Goal: Information Seeking & Learning: Learn about a topic

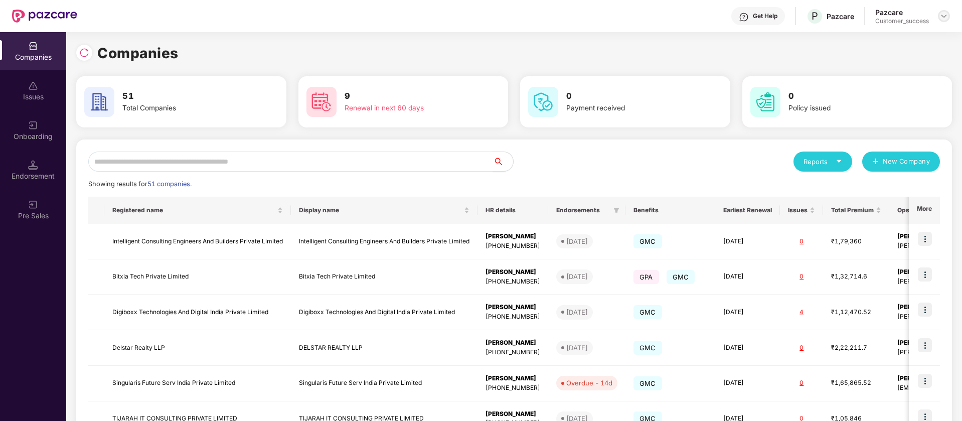
click at [944, 18] on img at bounding box center [944, 16] width 8 height 8
click at [901, 51] on div "Switch Partner" at bounding box center [898, 60] width 130 height 20
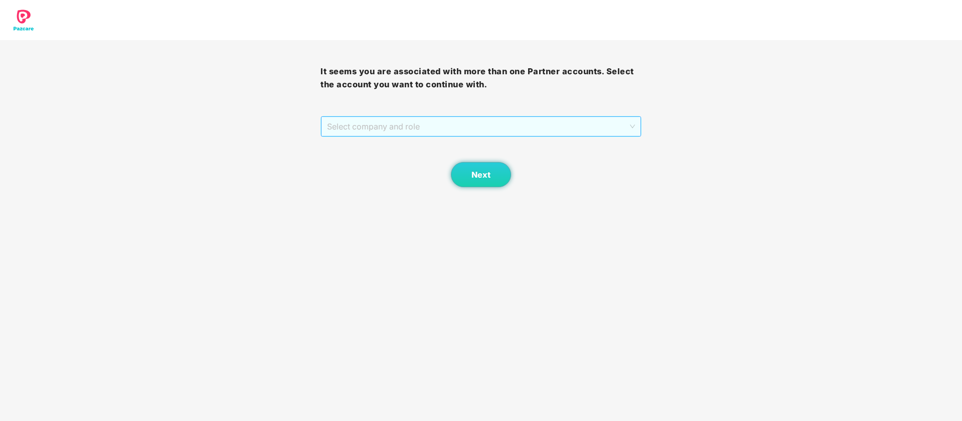
click at [540, 121] on span "Select company and role" at bounding box center [480, 126] width 307 height 19
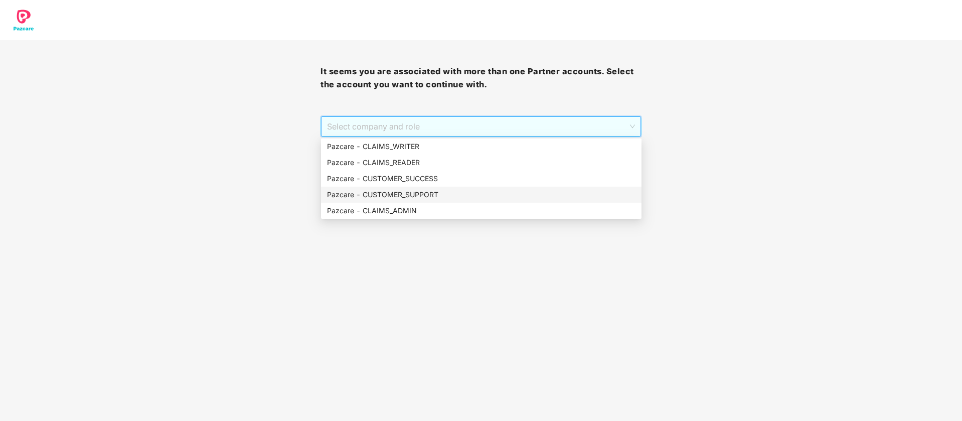
click at [442, 194] on div "Pazcare - CUSTOMER_SUPPORT" at bounding box center [481, 194] width 308 height 11
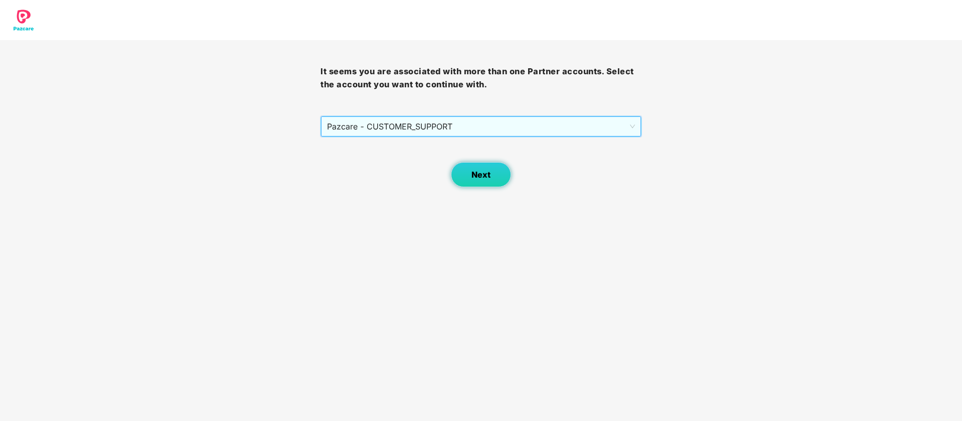
click at [463, 179] on button "Next" at bounding box center [481, 174] width 60 height 25
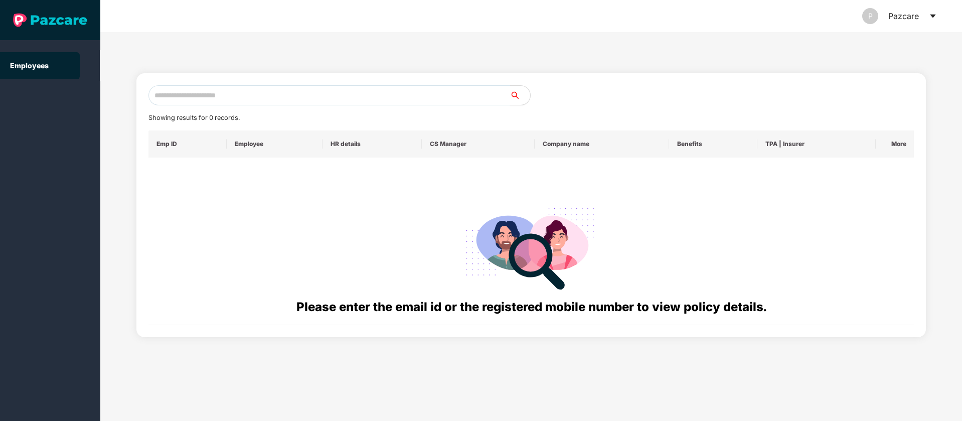
click at [273, 98] on input "text" at bounding box center [329, 95] width 362 height 20
paste input "**********"
type input "**********"
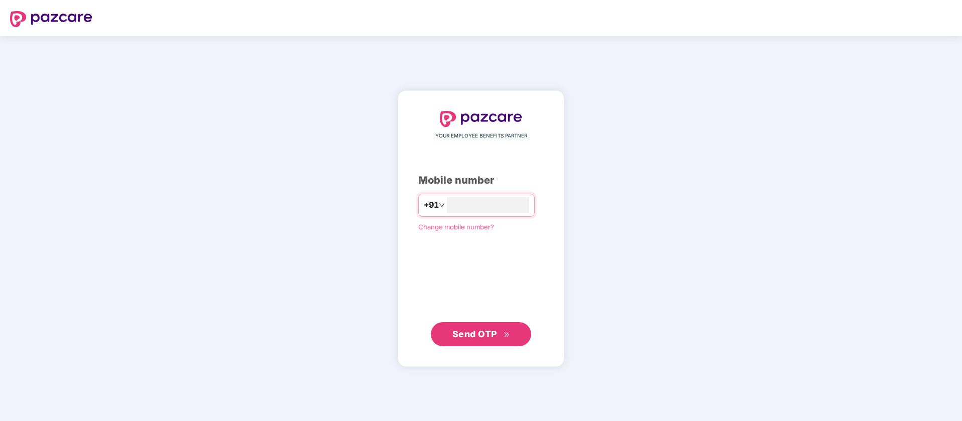
type input "**********"
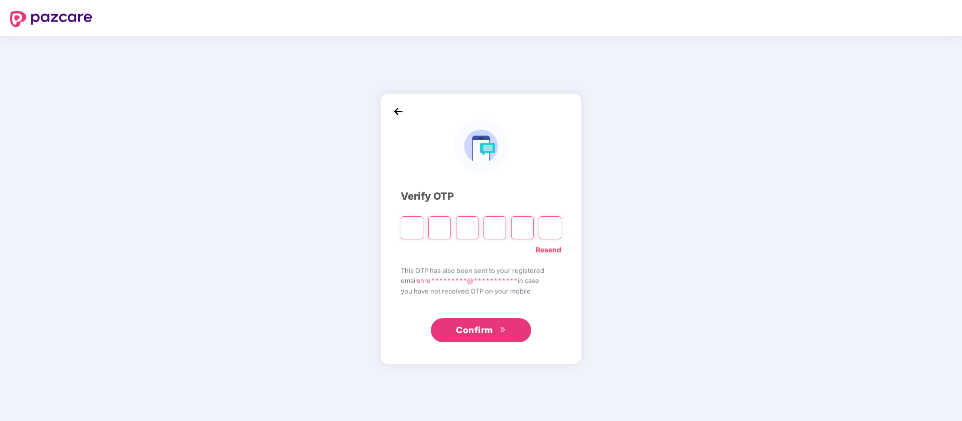
type input "*"
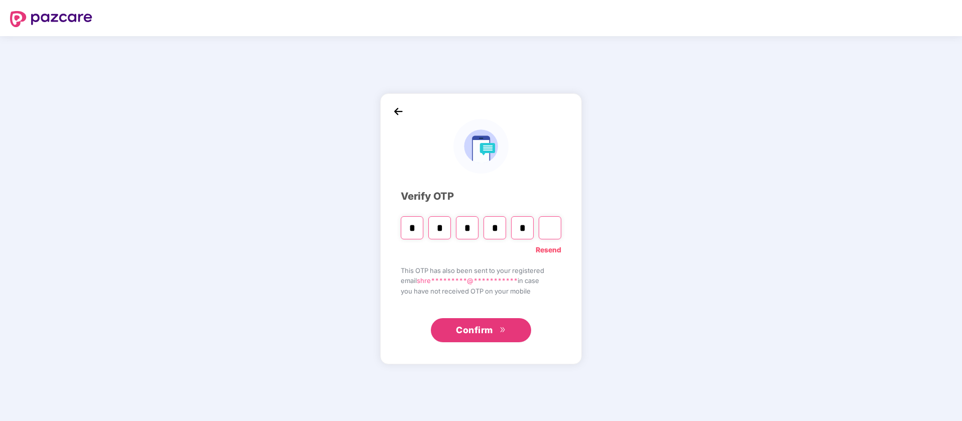
type input "*"
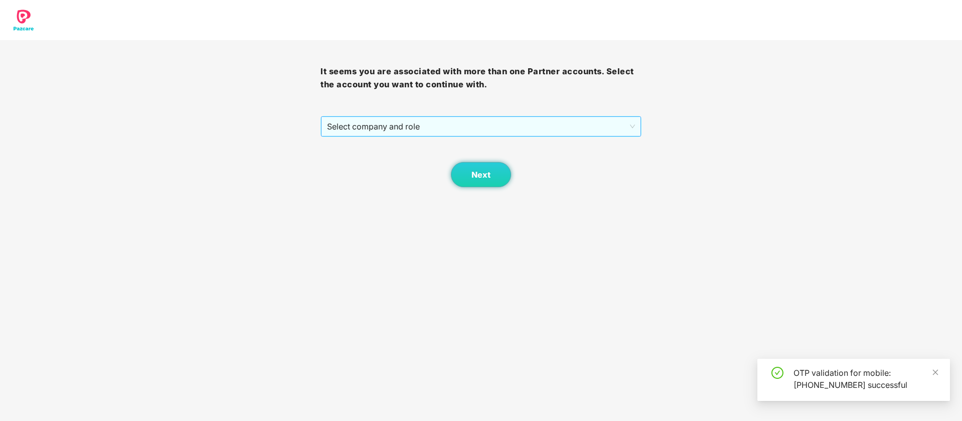
click at [415, 124] on span "Select company and role" at bounding box center [480, 126] width 307 height 19
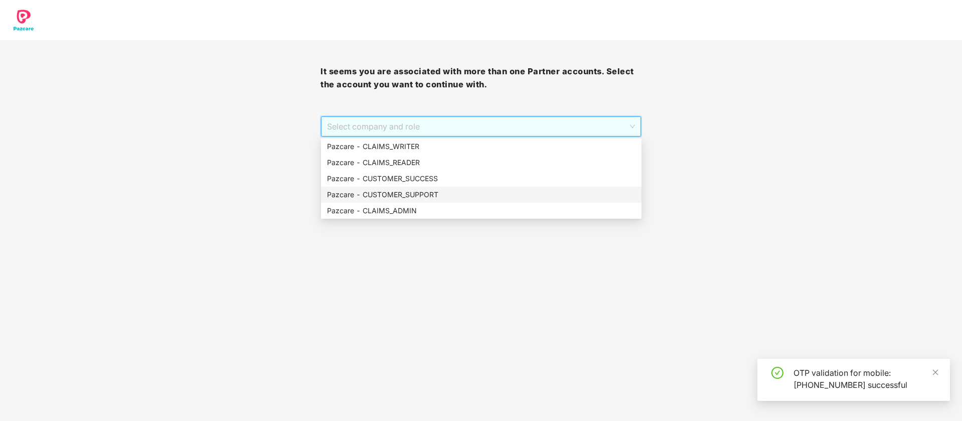
click at [428, 181] on div "Pazcare - CUSTOMER_SUCCESS" at bounding box center [481, 178] width 308 height 11
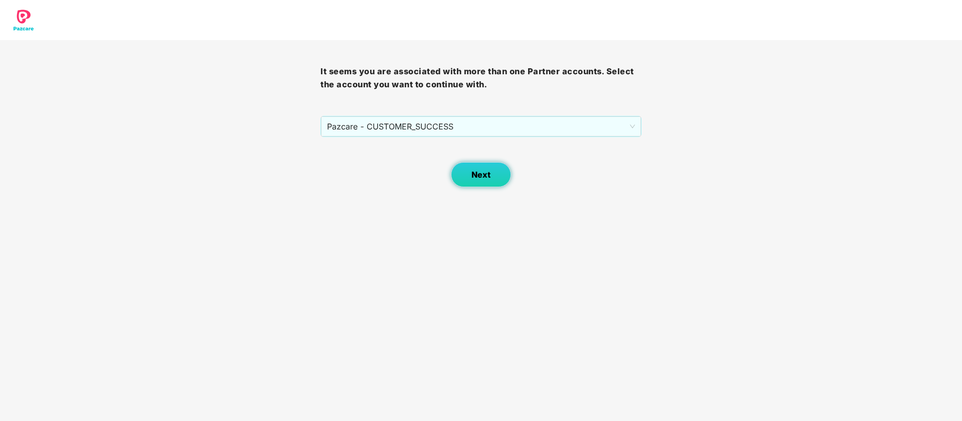
click at [481, 163] on button "Next" at bounding box center [481, 174] width 60 height 25
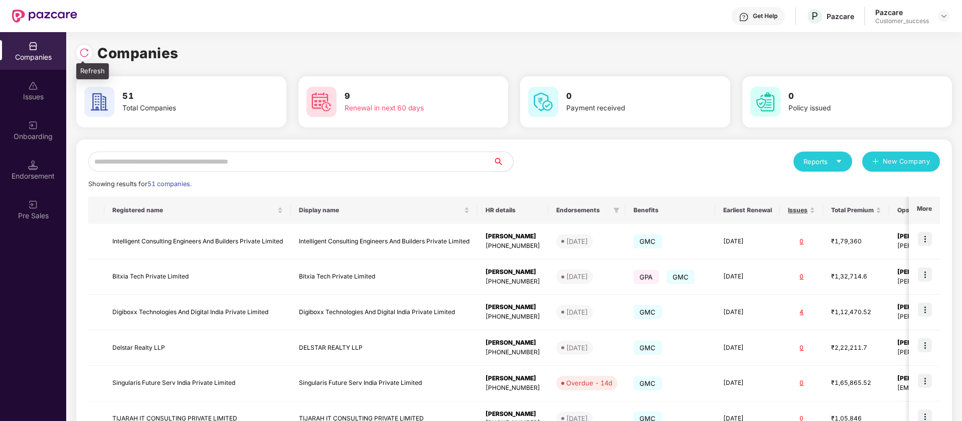
click at [81, 50] on img at bounding box center [84, 53] width 10 height 10
click at [84, 53] on img at bounding box center [84, 53] width 10 height 10
click at [239, 159] on input "text" at bounding box center [290, 161] width 405 height 20
click at [950, 17] on div at bounding box center [944, 16] width 12 height 12
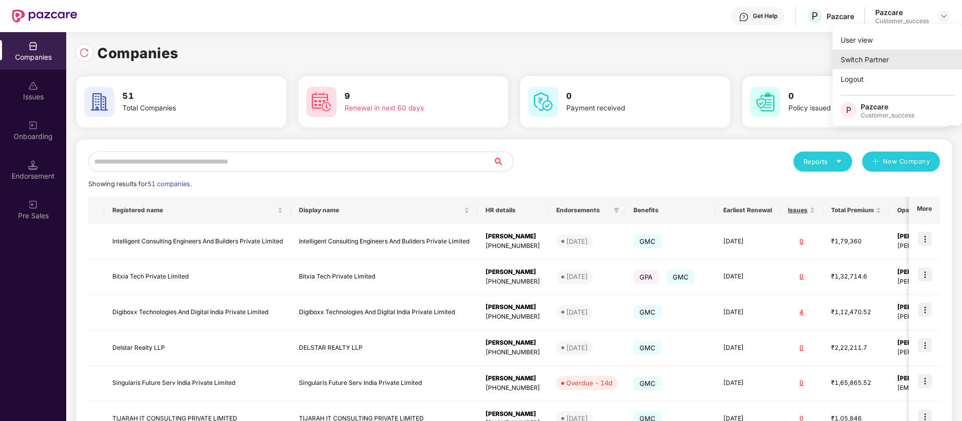
click at [898, 62] on div "Switch Partner" at bounding box center [898, 60] width 130 height 20
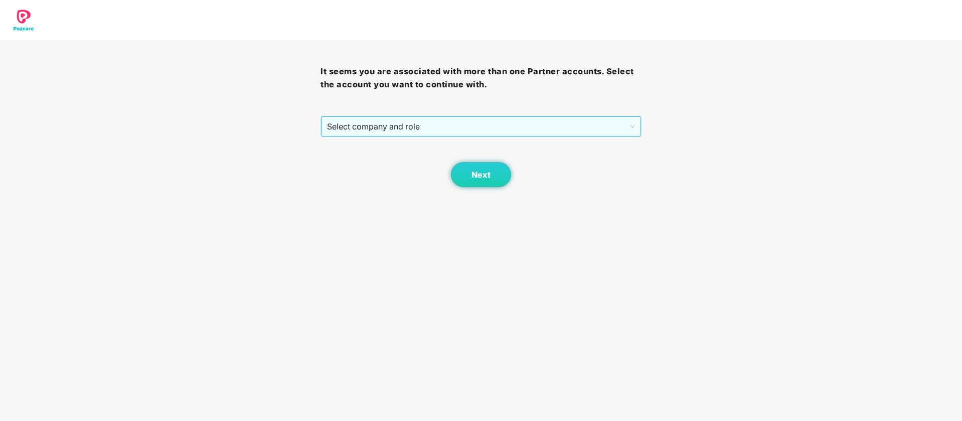
click at [582, 122] on span "Select company and role" at bounding box center [480, 126] width 307 height 19
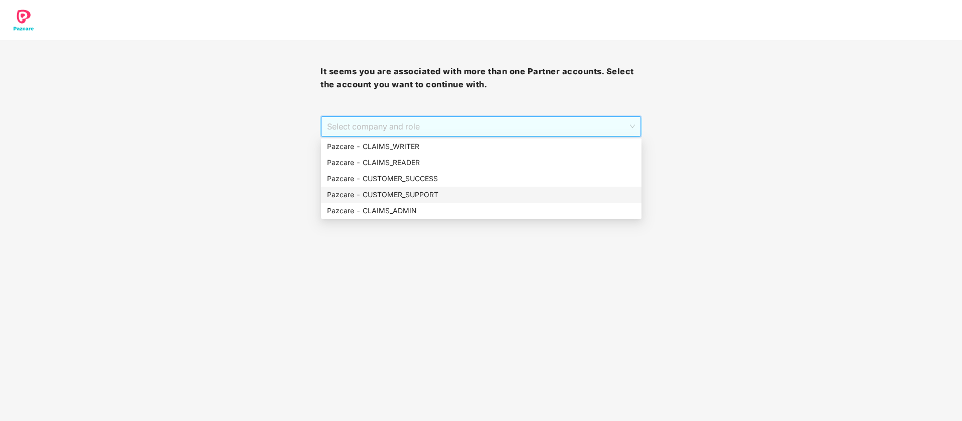
click at [447, 199] on div "Pazcare - CUSTOMER_SUPPORT" at bounding box center [481, 194] width 308 height 11
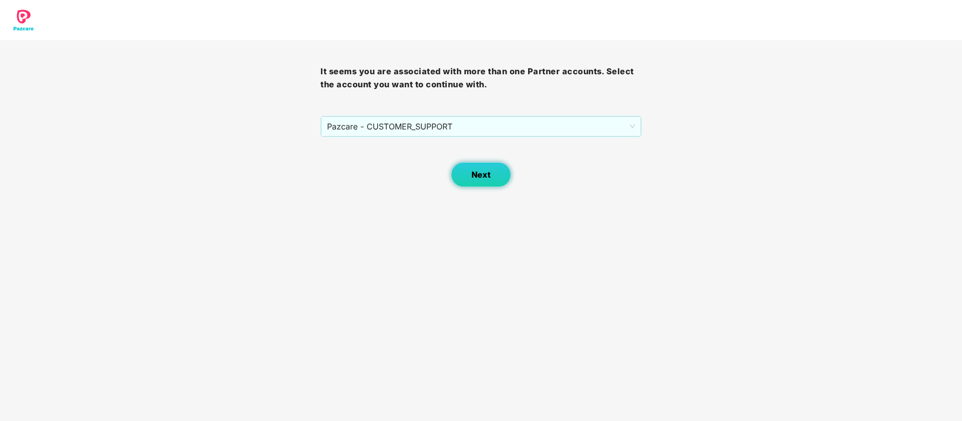
click at [488, 170] on span "Next" at bounding box center [481, 175] width 19 height 10
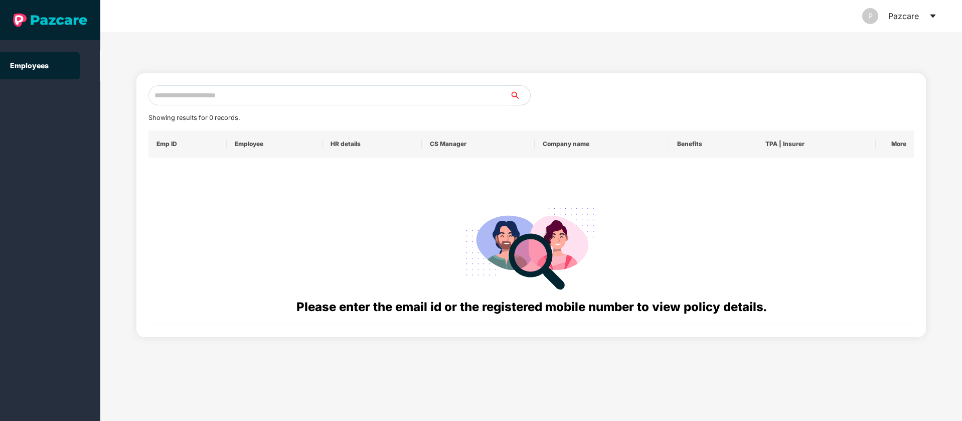
click at [302, 91] on input "text" at bounding box center [329, 95] width 362 height 20
paste input "**********"
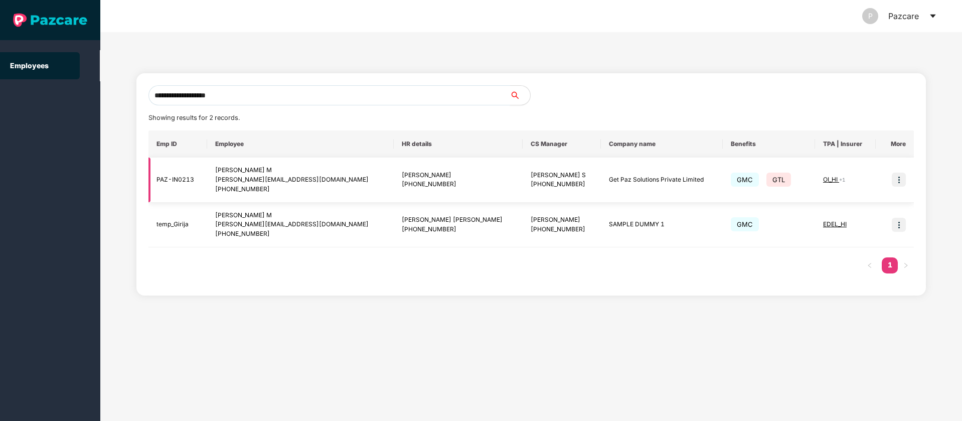
type input "**********"
click at [901, 181] on img at bounding box center [899, 180] width 14 height 14
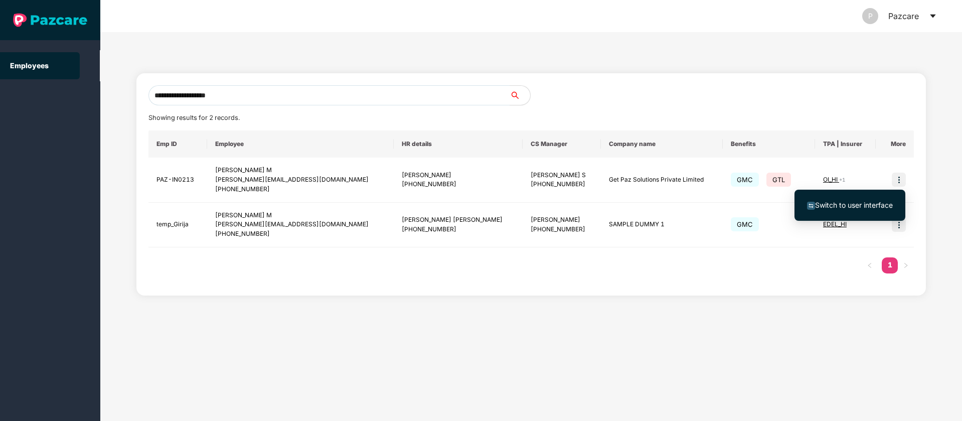
click at [856, 202] on span "Switch to user interface" at bounding box center [854, 205] width 78 height 9
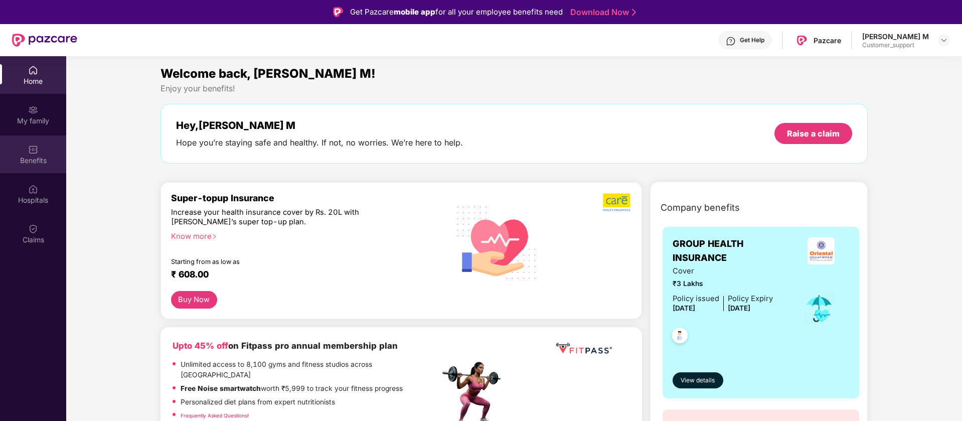
click at [37, 138] on div "Benefits" at bounding box center [33, 154] width 66 height 38
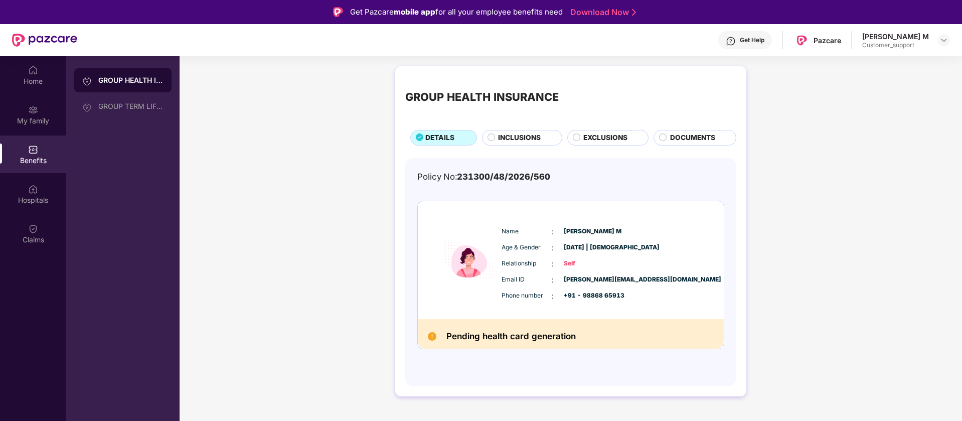
click at [499, 139] on span "INCLUSIONS" at bounding box center [519, 137] width 43 height 11
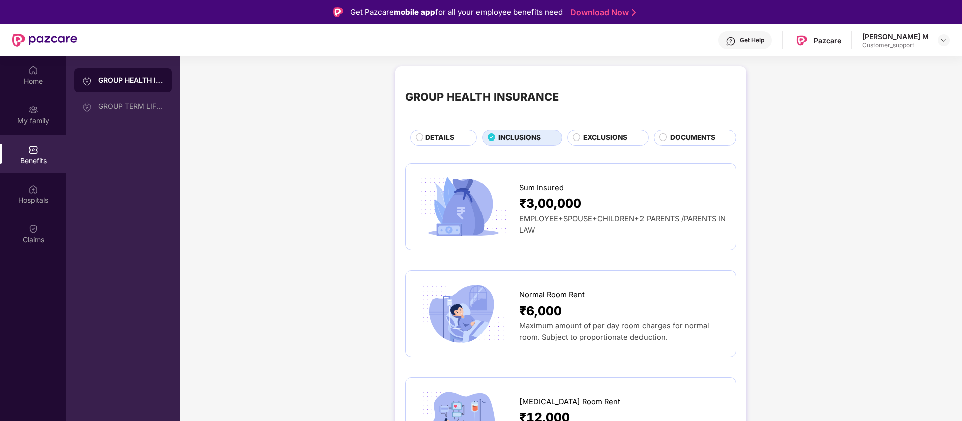
click at [467, 136] on div "DETAILS" at bounding box center [445, 138] width 51 height 13
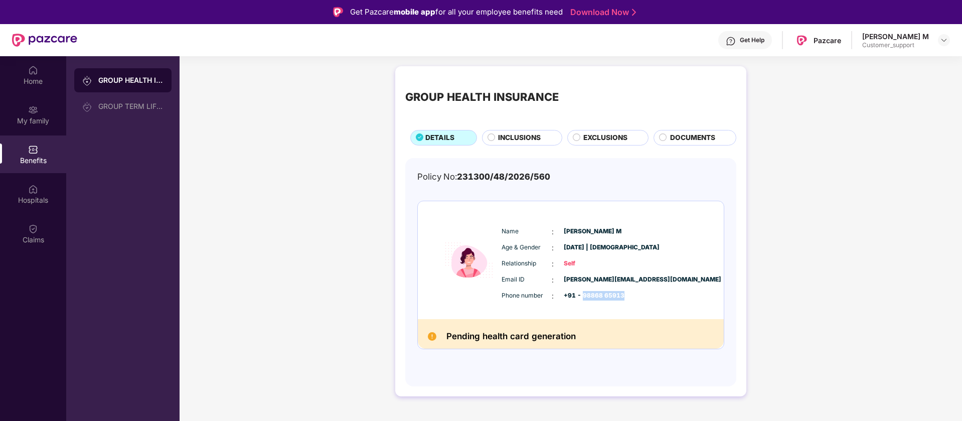
drag, startPoint x: 631, startPoint y: 294, endPoint x: 583, endPoint y: 295, distance: 47.7
click at [583, 295] on div "Phone number : +91 - 98868 65913" at bounding box center [601, 295] width 199 height 11
copy span "98868 65913"
click at [946, 38] on img at bounding box center [944, 40] width 8 height 8
click at [890, 65] on div "Switch to support view" at bounding box center [897, 64] width 130 height 20
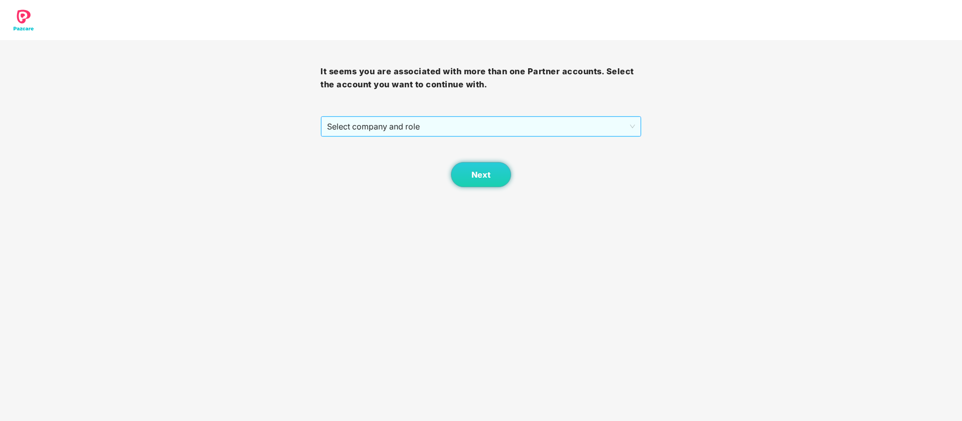
click at [518, 119] on span "Select company and role" at bounding box center [480, 126] width 307 height 19
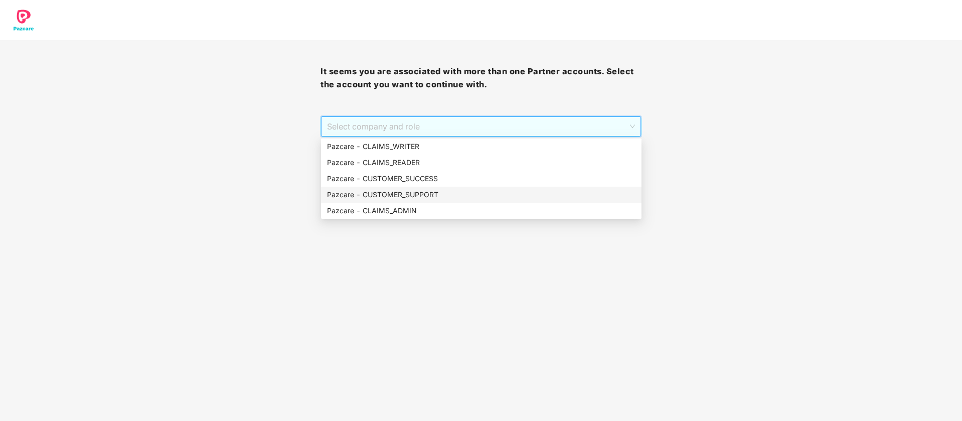
click at [425, 189] on div "Pazcare - CUSTOMER_SUPPORT" at bounding box center [481, 194] width 308 height 11
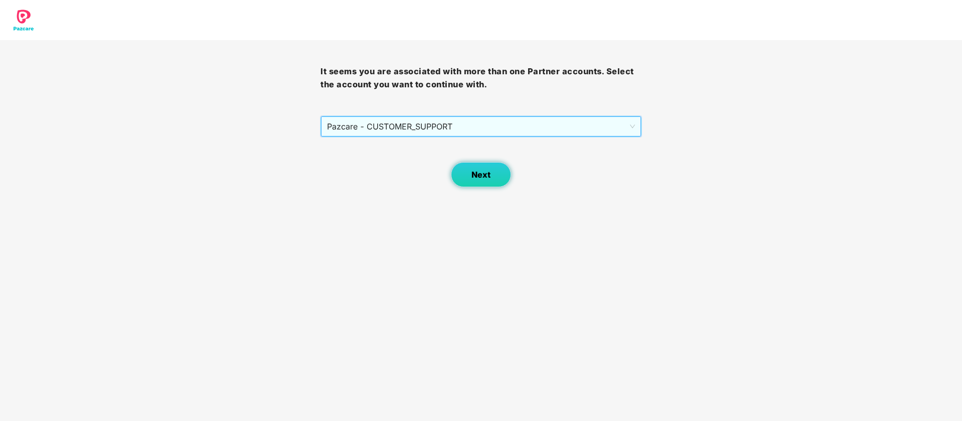
click at [476, 174] on span "Next" at bounding box center [481, 175] width 19 height 10
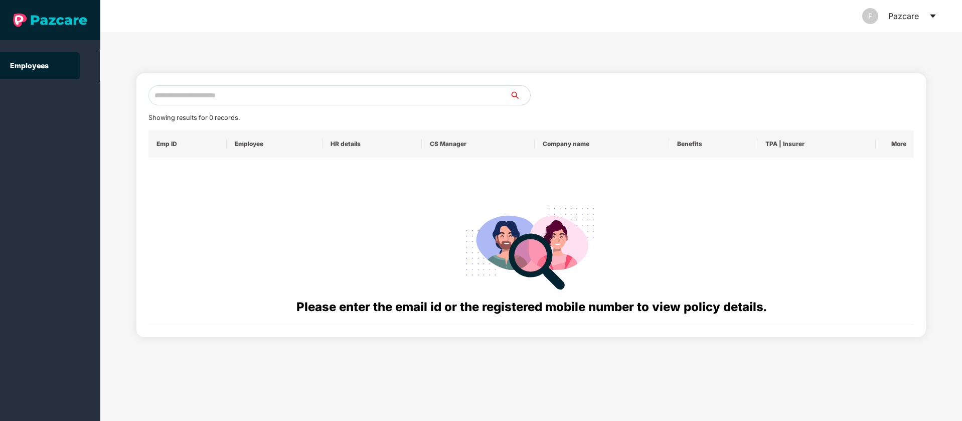
click at [277, 95] on input "text" at bounding box center [329, 95] width 362 height 20
type input "*"
paste input "**********"
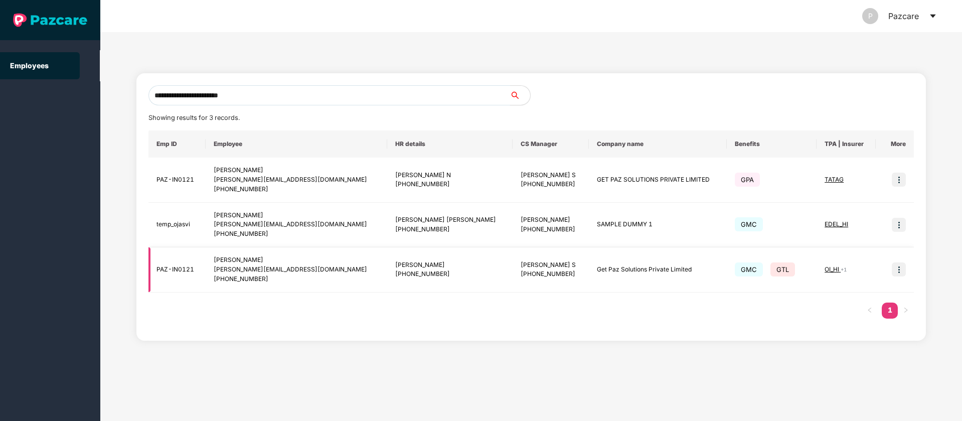
type input "**********"
click at [900, 271] on img at bounding box center [899, 269] width 14 height 14
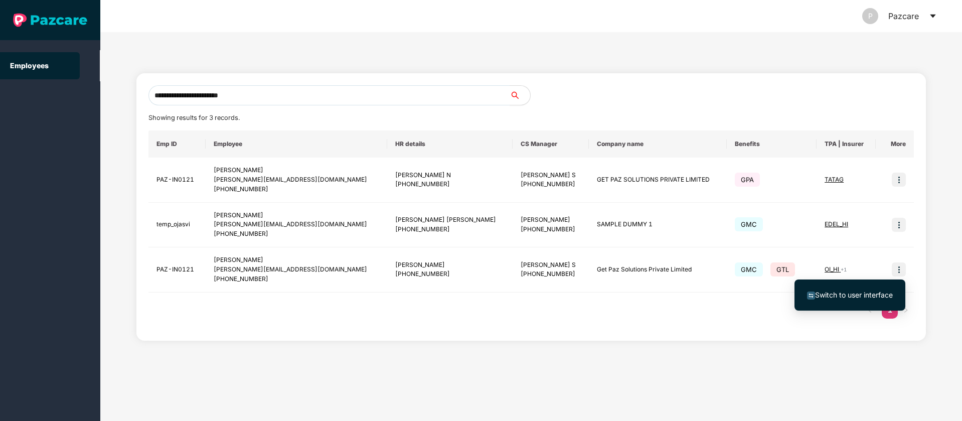
click at [863, 298] on span "Switch to user interface" at bounding box center [854, 294] width 78 height 9
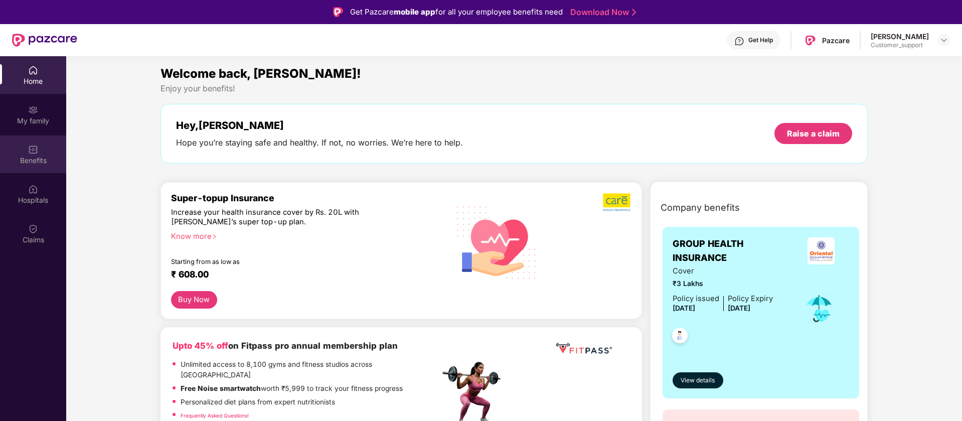
click at [32, 157] on div "Benefits" at bounding box center [33, 161] width 66 height 10
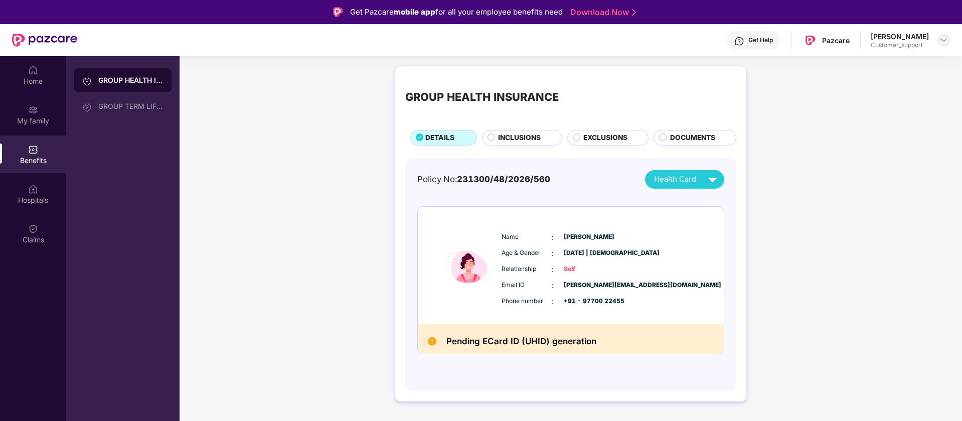
click at [944, 39] on img at bounding box center [944, 40] width 8 height 8
click at [904, 64] on div "Switch to support view" at bounding box center [897, 64] width 130 height 20
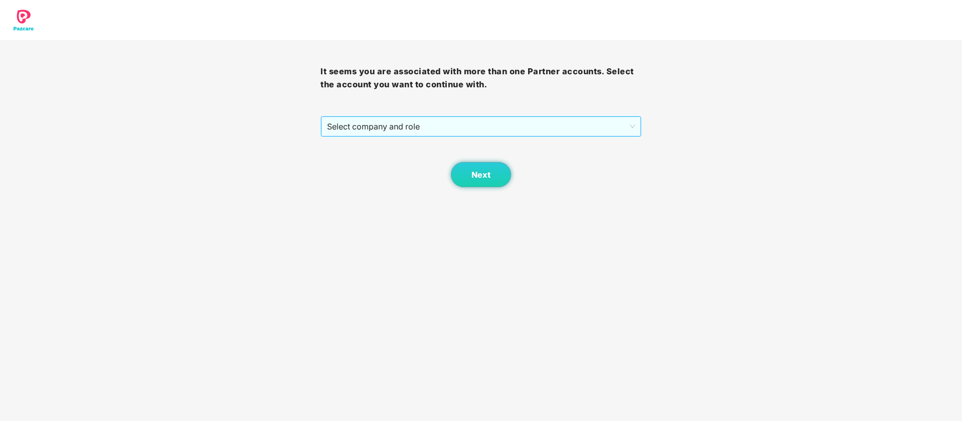
click at [481, 119] on span "Select company and role" at bounding box center [480, 126] width 307 height 19
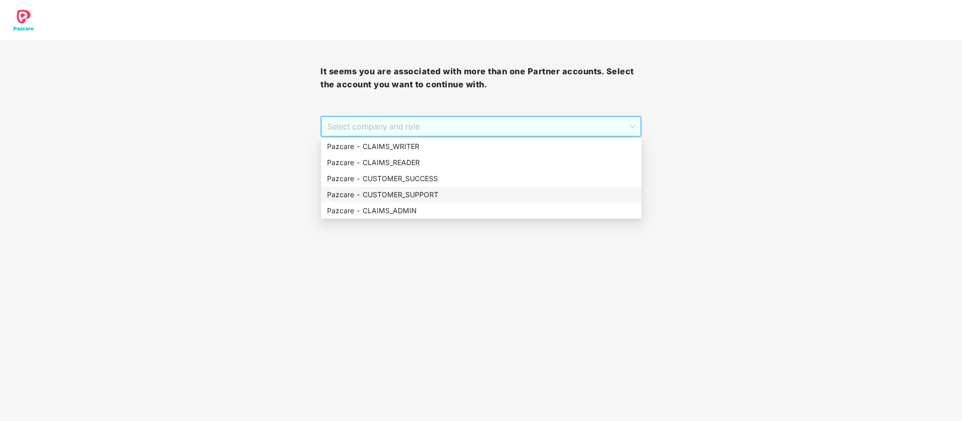
click at [436, 190] on div "Pazcare - CUSTOMER_SUPPORT" at bounding box center [481, 194] width 308 height 11
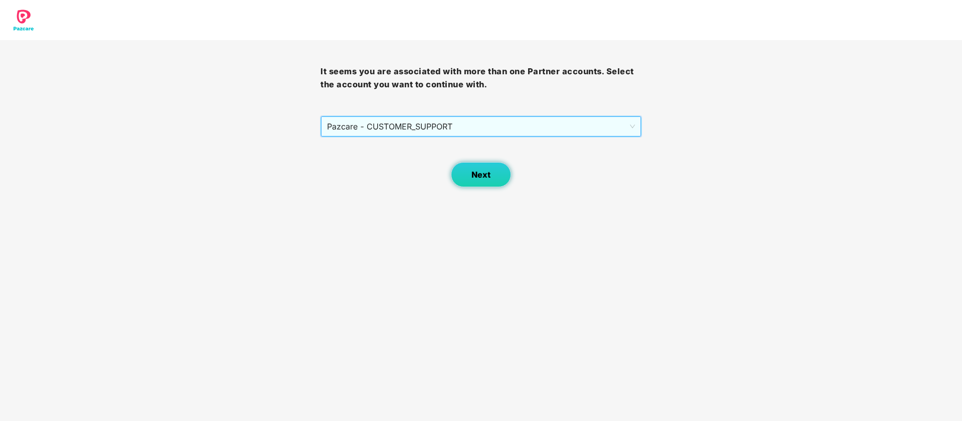
click at [483, 185] on button "Next" at bounding box center [481, 174] width 60 height 25
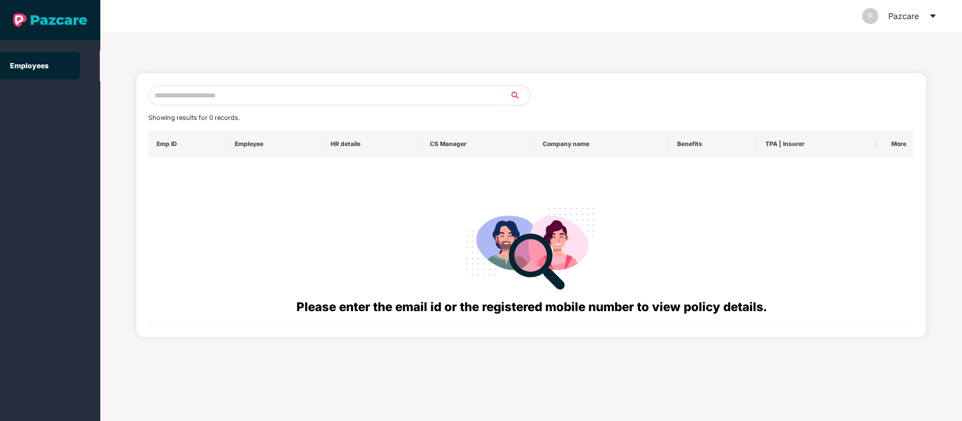
click at [937, 15] on icon "caret-down" at bounding box center [933, 16] width 8 height 8
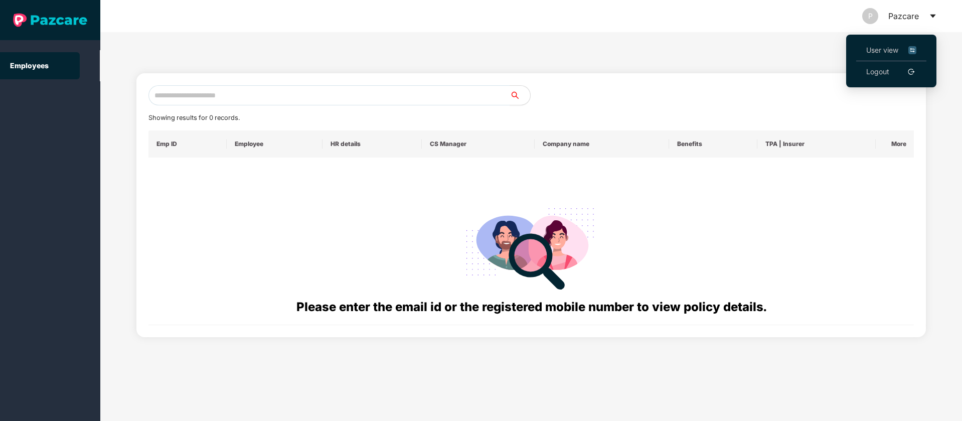
click at [916, 50] on img at bounding box center [912, 50] width 8 height 11
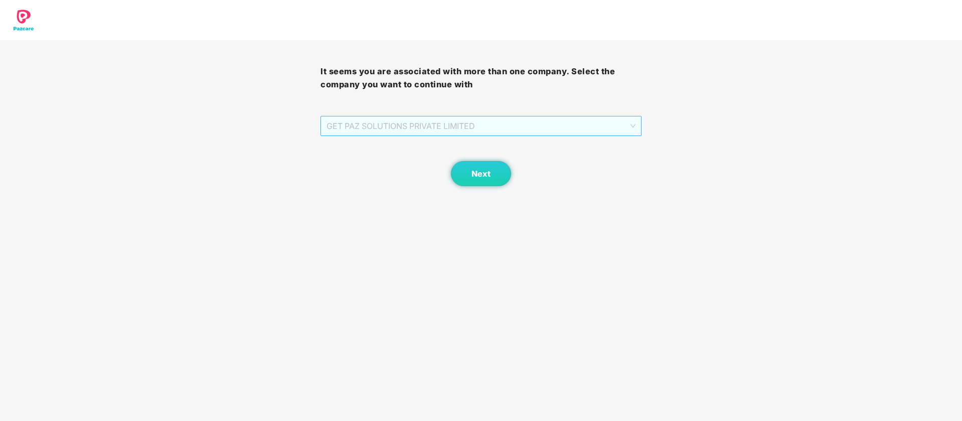
click at [594, 123] on span "GET PAZ SOLUTIONS PRIVATE LIMITED" at bounding box center [481, 125] width 308 height 19
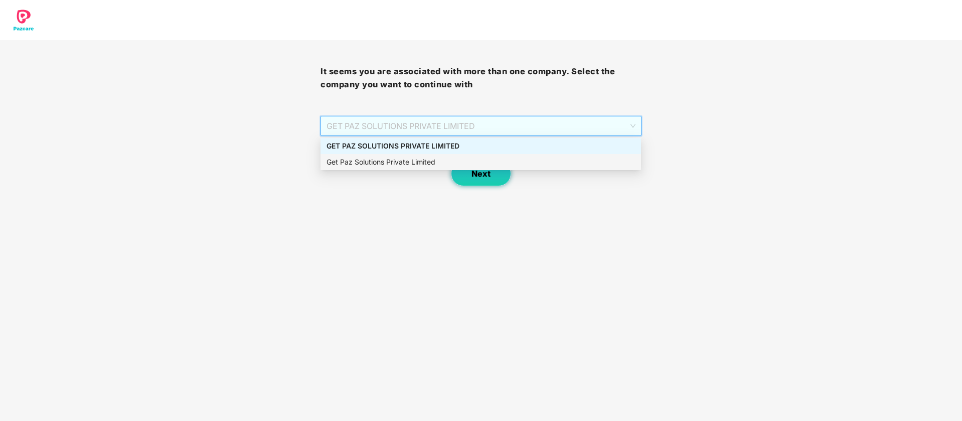
click at [489, 176] on span "Next" at bounding box center [481, 174] width 19 height 10
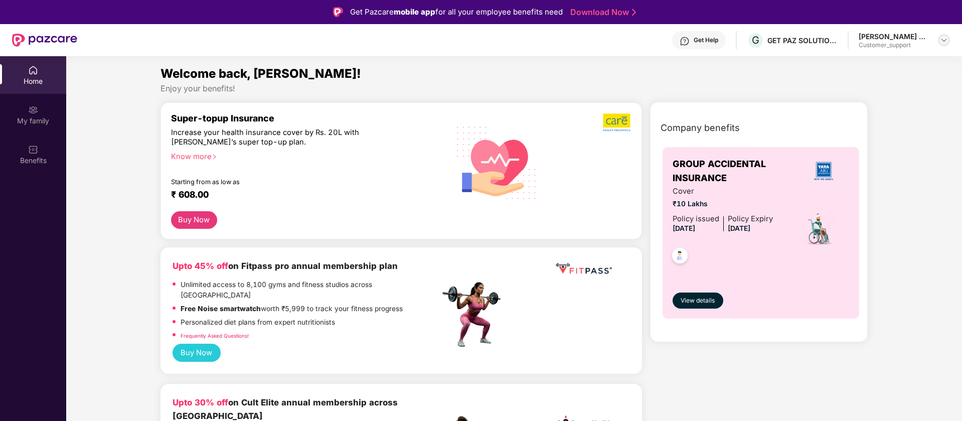
click at [947, 40] on img at bounding box center [944, 40] width 8 height 8
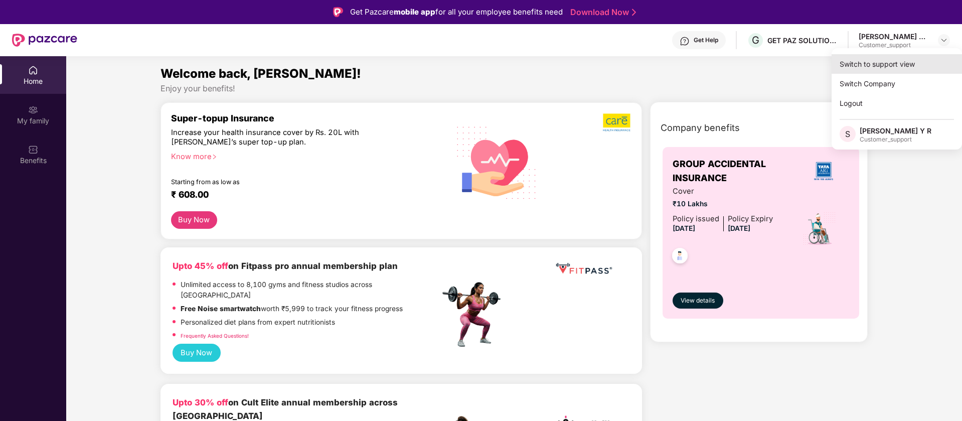
click at [857, 66] on div "Switch to support view" at bounding box center [897, 64] width 130 height 20
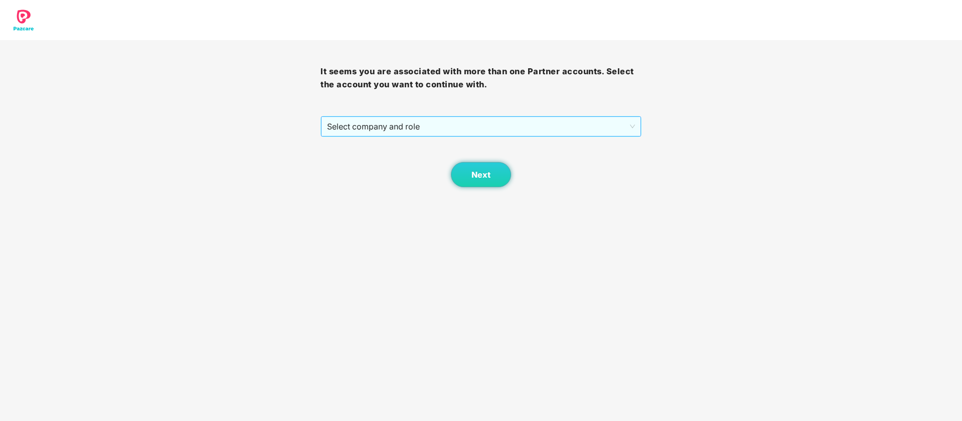
click at [522, 119] on span "Select company and role" at bounding box center [480, 126] width 307 height 19
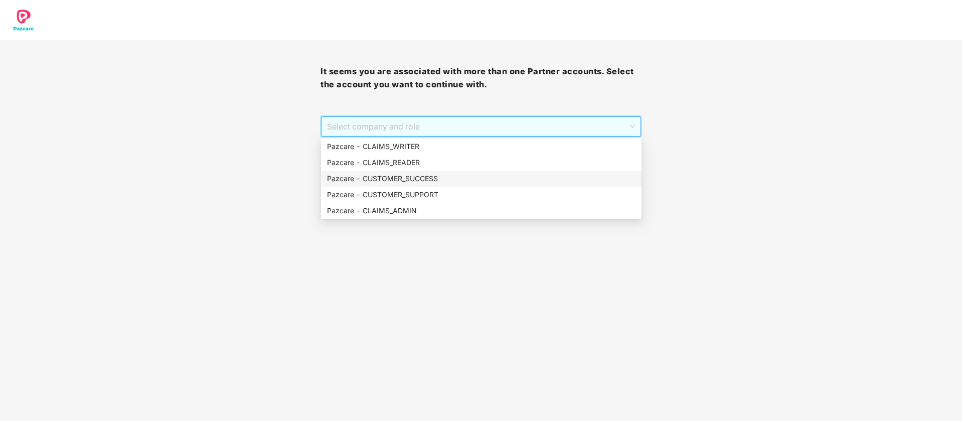
click at [439, 179] on div "Pazcare - CUSTOMER_SUCCESS" at bounding box center [481, 178] width 308 height 11
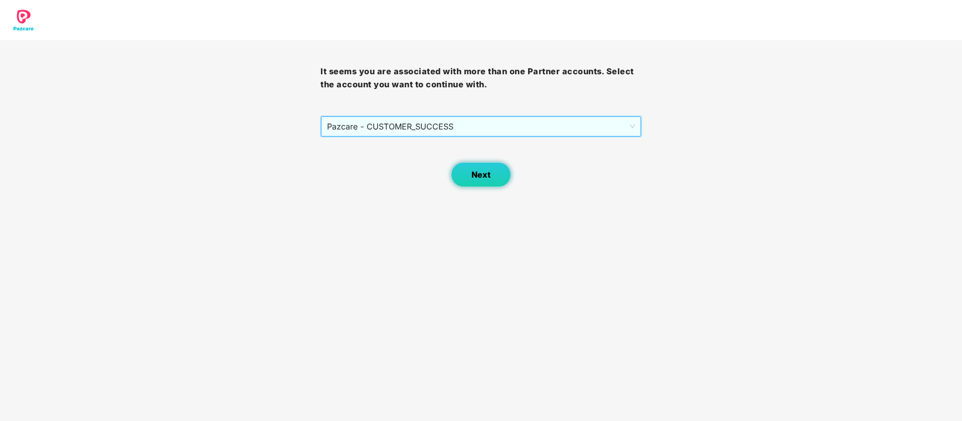
click at [477, 185] on button "Next" at bounding box center [481, 174] width 60 height 25
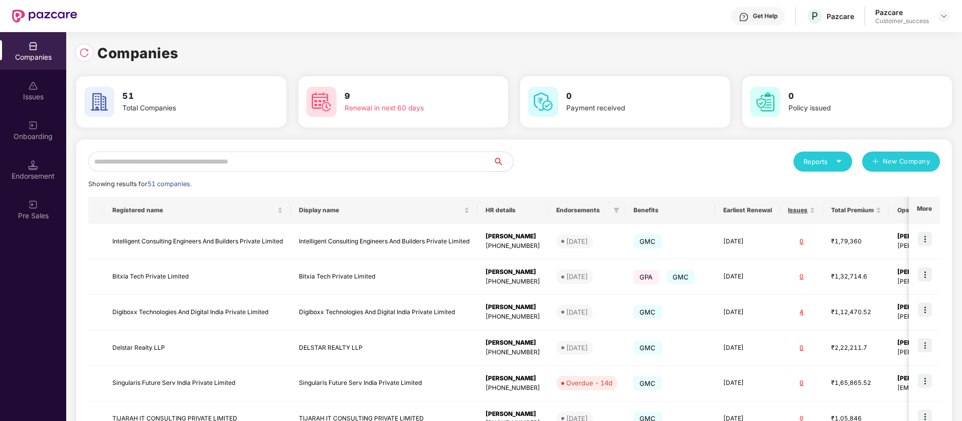
click at [276, 164] on input "text" at bounding box center [290, 161] width 405 height 20
paste input "**********"
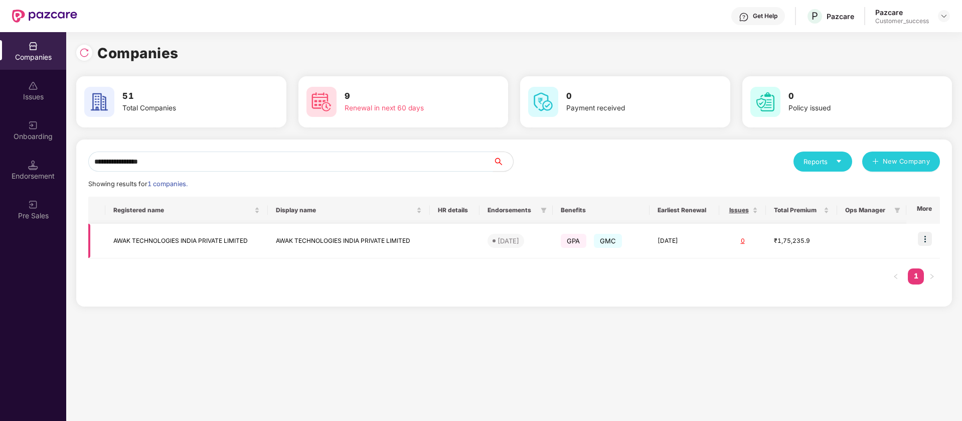
type input "**********"
click at [926, 237] on img at bounding box center [925, 239] width 14 height 14
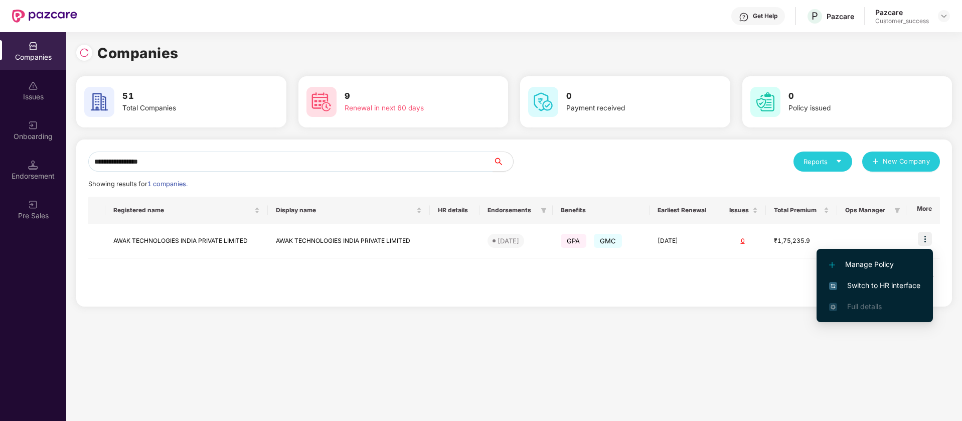
click at [885, 285] on span "Switch to HR interface" at bounding box center [874, 285] width 91 height 11
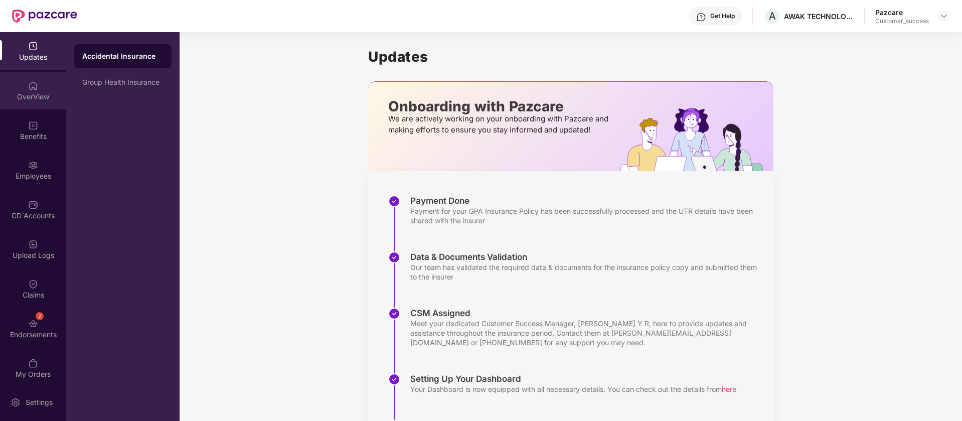
click at [13, 89] on div "OverView" at bounding box center [33, 91] width 66 height 38
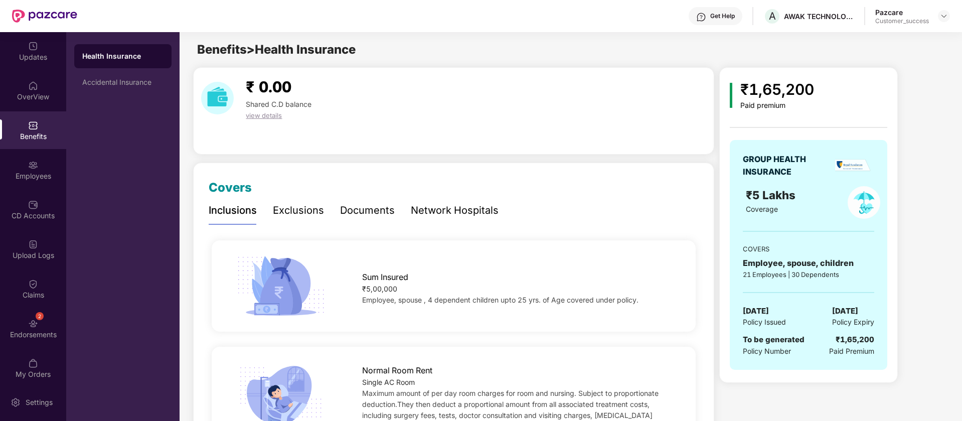
click at [326, 209] on div "Inclusions Exclusions Documents Network Hospitals" at bounding box center [354, 211] width 290 height 28
click at [312, 209] on div "Exclusions" at bounding box center [298, 211] width 51 height 16
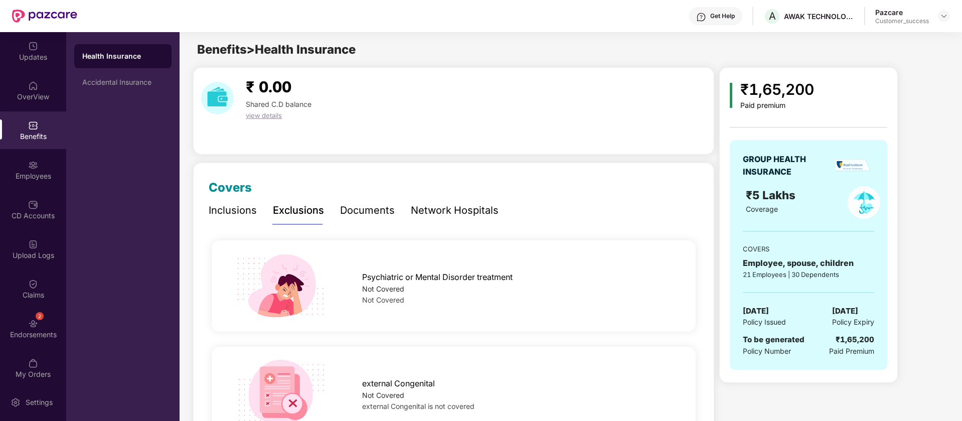
click at [400, 209] on div "Inclusions Exclusions Documents Network Hospitals" at bounding box center [354, 211] width 290 height 28
click at [371, 209] on div "Documents" at bounding box center [367, 211] width 55 height 16
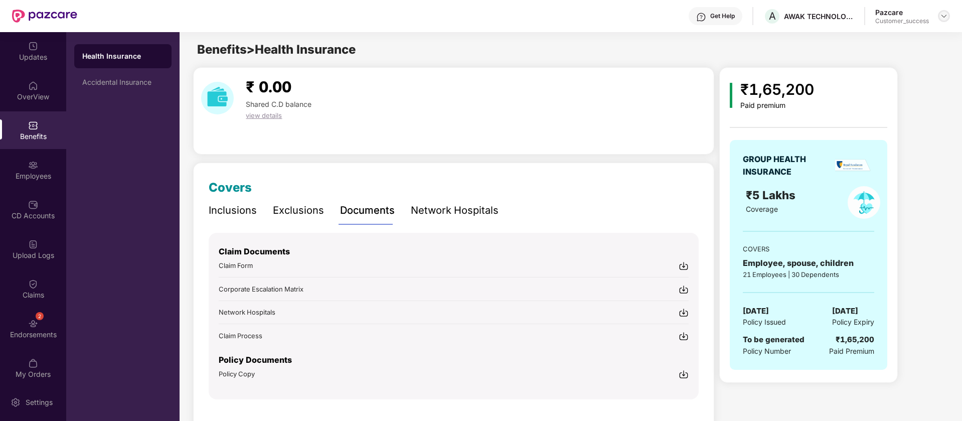
click at [945, 14] on img at bounding box center [944, 16] width 8 height 8
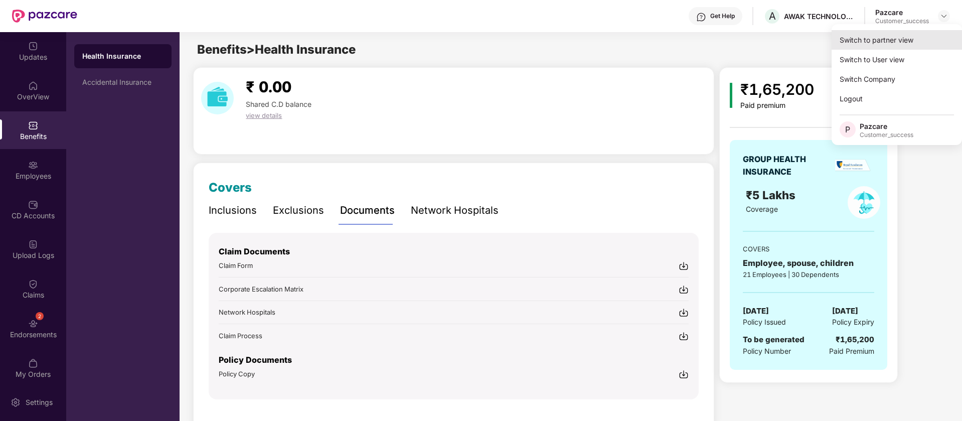
click at [905, 46] on div "Switch to partner view" at bounding box center [897, 40] width 130 height 20
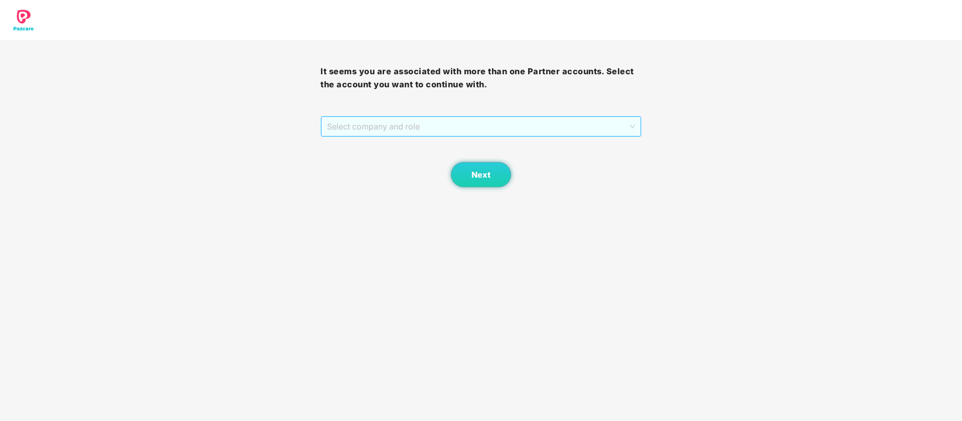
click at [532, 129] on span "Select company and role" at bounding box center [480, 126] width 307 height 19
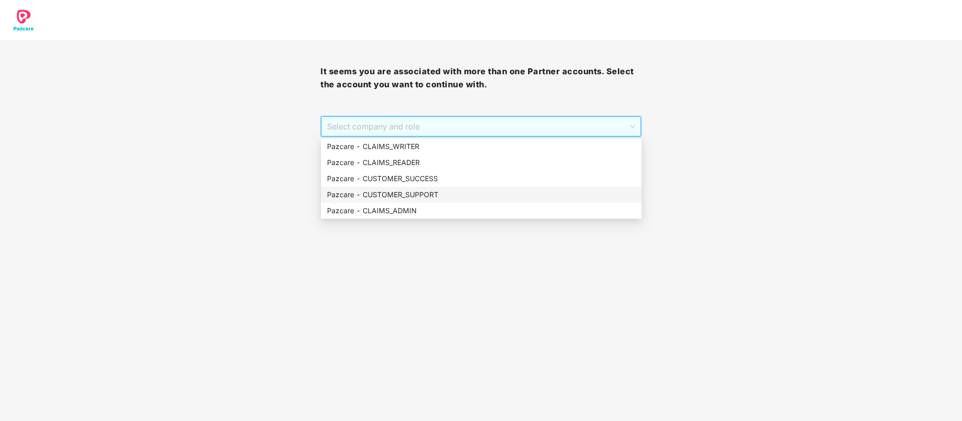
click at [442, 180] on div "Pazcare - CUSTOMER_SUCCESS" at bounding box center [481, 178] width 308 height 11
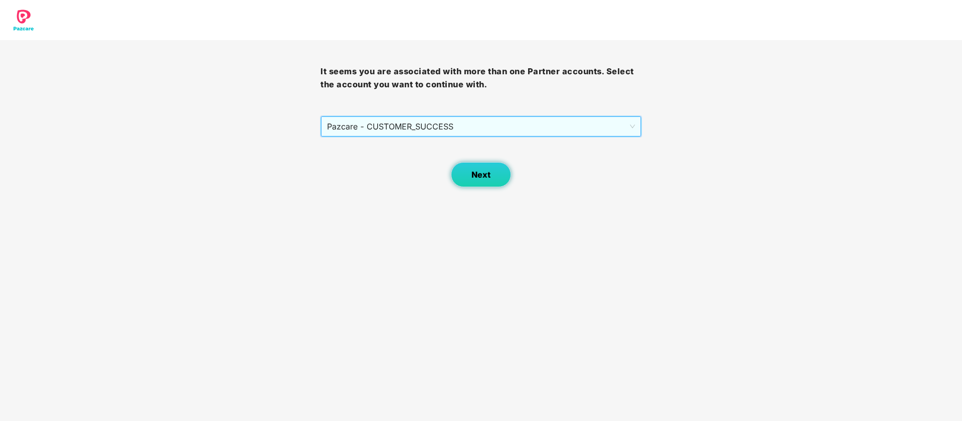
click at [473, 179] on span "Next" at bounding box center [481, 175] width 19 height 10
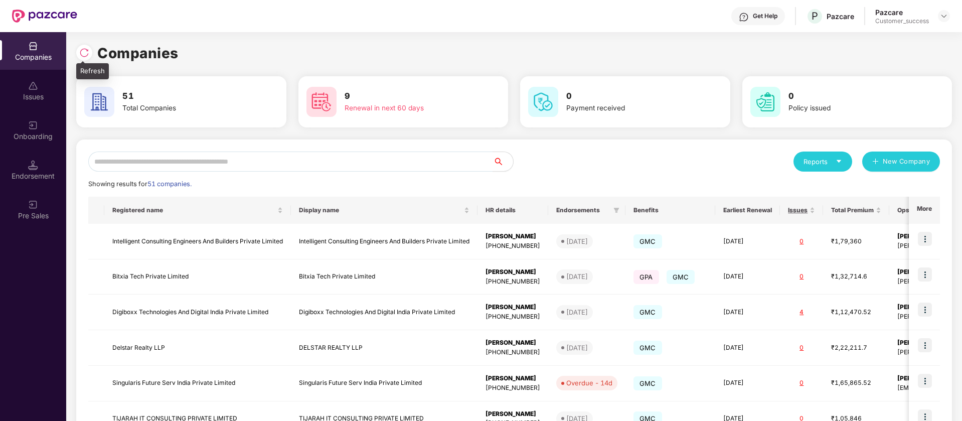
click at [82, 56] on img at bounding box center [84, 53] width 10 height 10
click at [21, 128] on div "Onboarding" at bounding box center [33, 130] width 66 height 38
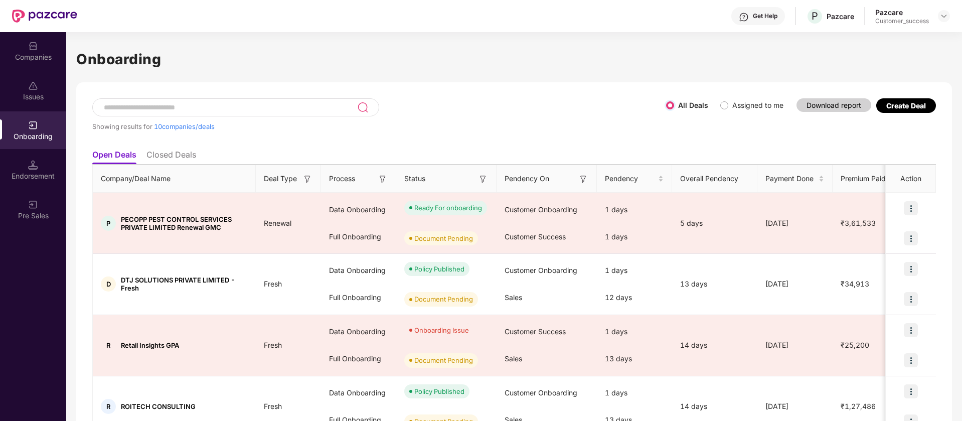
scroll to position [420, 0]
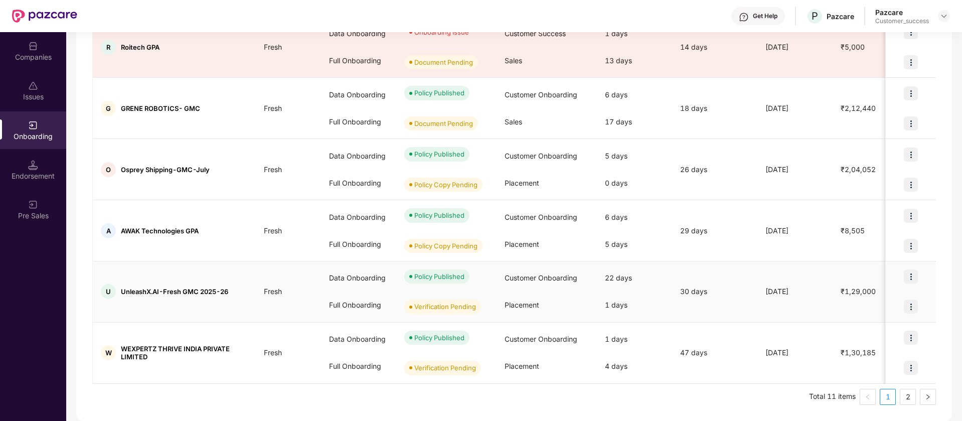
click at [456, 310] on div "Verification Pending" at bounding box center [445, 306] width 62 height 10
click at [911, 307] on img at bounding box center [911, 306] width 14 height 14
click at [942, 15] on img at bounding box center [944, 16] width 8 height 8
click at [898, 57] on div "Switch Partner" at bounding box center [898, 60] width 130 height 20
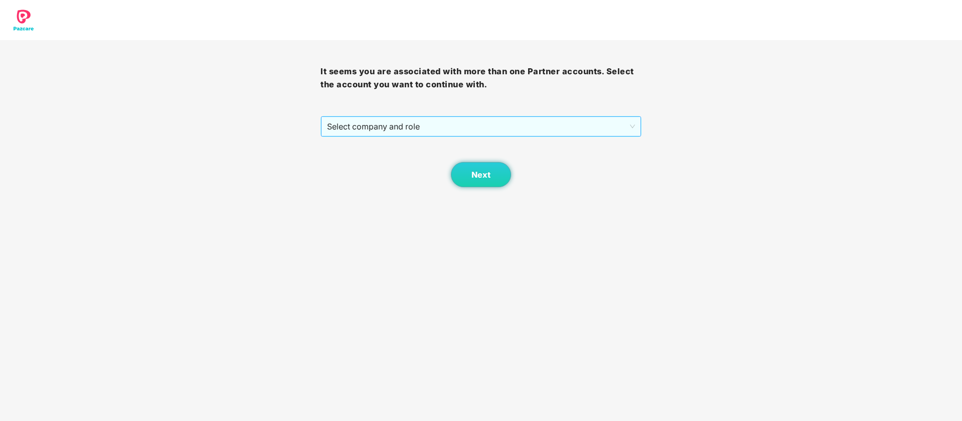
click at [537, 125] on span "Select company and role" at bounding box center [480, 126] width 307 height 19
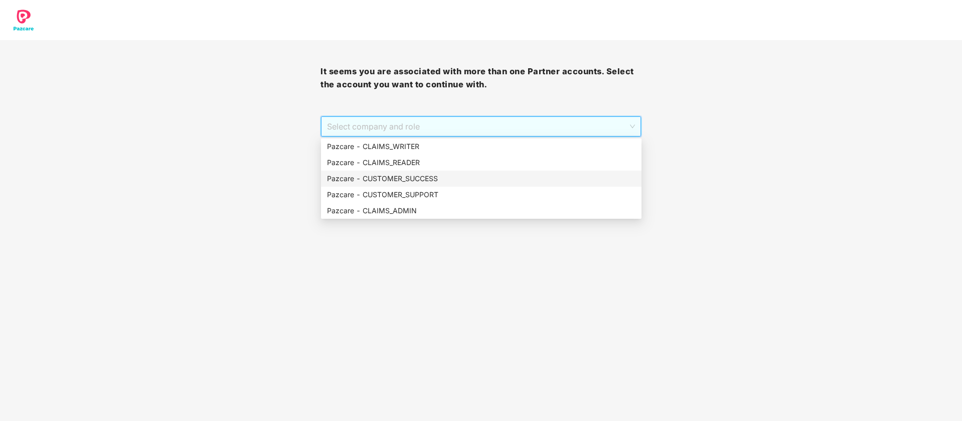
click at [455, 183] on div "Pazcare - CUSTOMER_SUCCESS" at bounding box center [481, 178] width 308 height 11
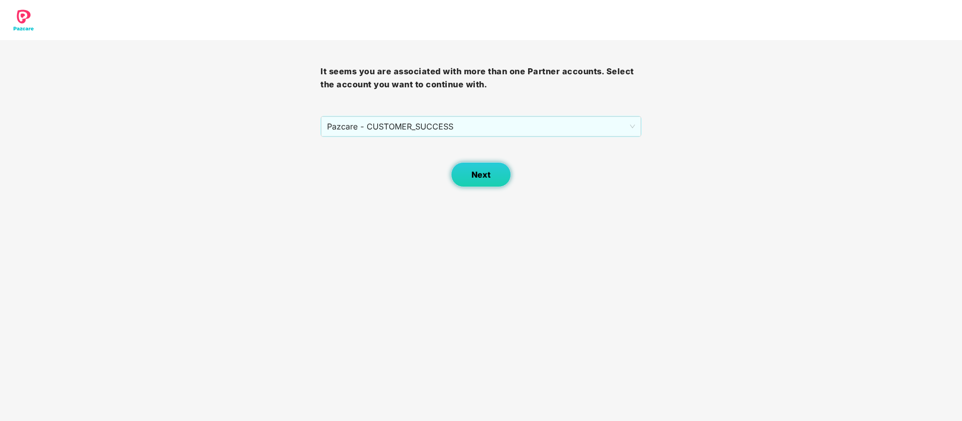
click at [508, 178] on button "Next" at bounding box center [481, 174] width 60 height 25
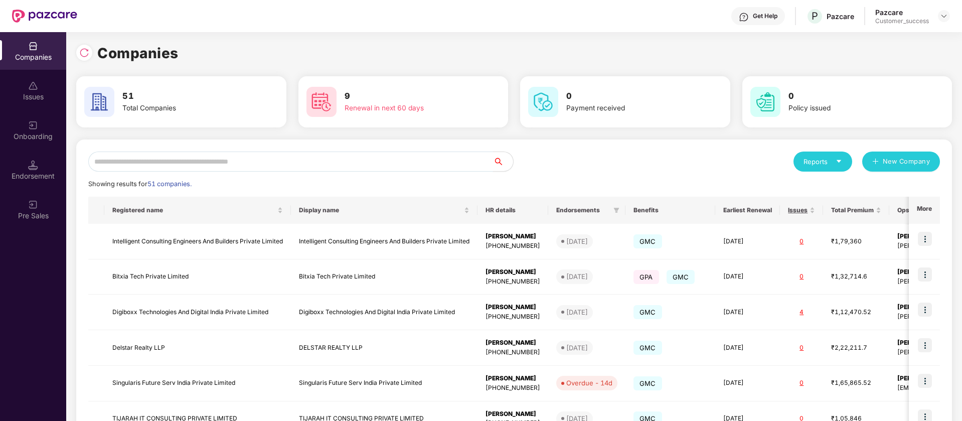
click at [383, 163] on input "text" at bounding box center [290, 161] width 405 height 20
click at [945, 15] on img at bounding box center [944, 16] width 8 height 8
click at [876, 61] on div "Switch Partner" at bounding box center [898, 60] width 130 height 20
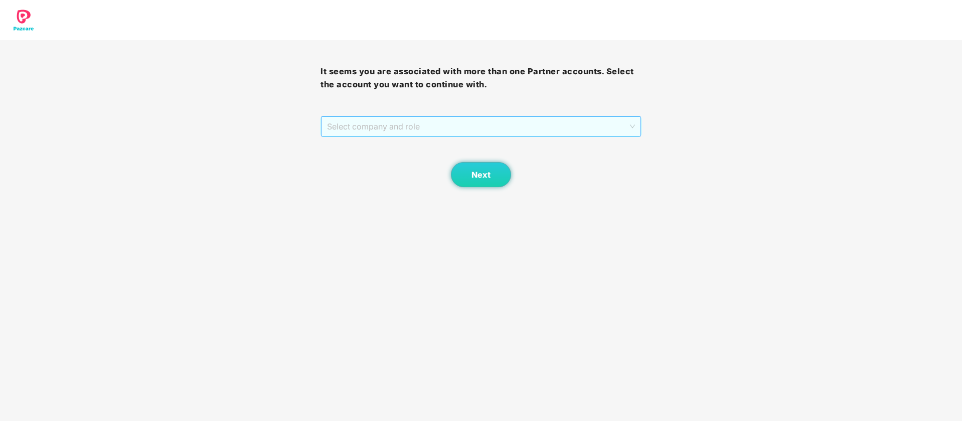
click at [625, 117] on span "Select company and role" at bounding box center [480, 126] width 307 height 19
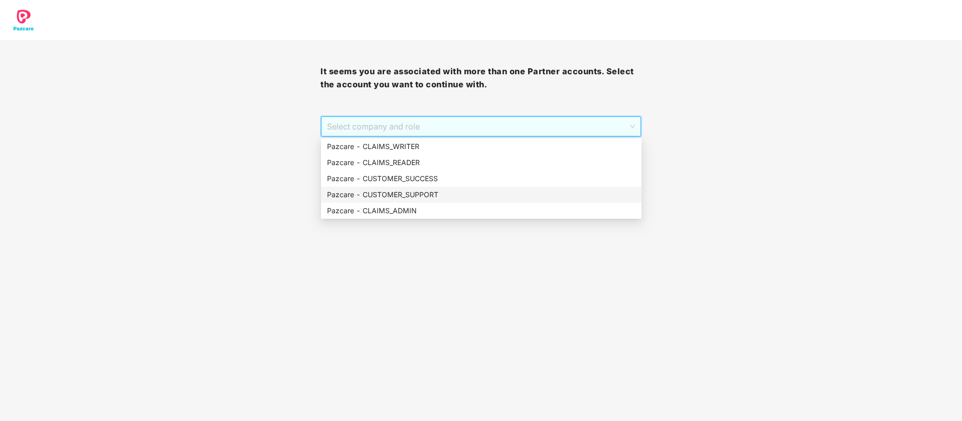
click at [481, 196] on div "Pazcare - CUSTOMER_SUPPORT" at bounding box center [481, 194] width 308 height 11
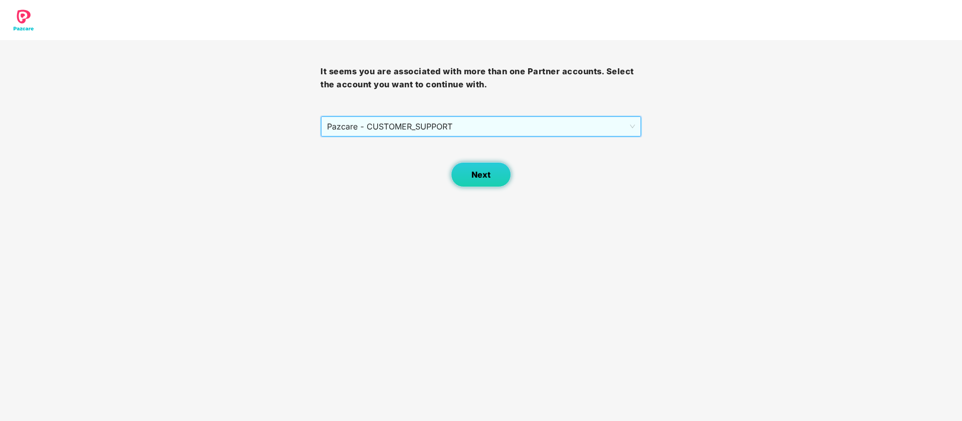
click at [490, 163] on button "Next" at bounding box center [481, 174] width 60 height 25
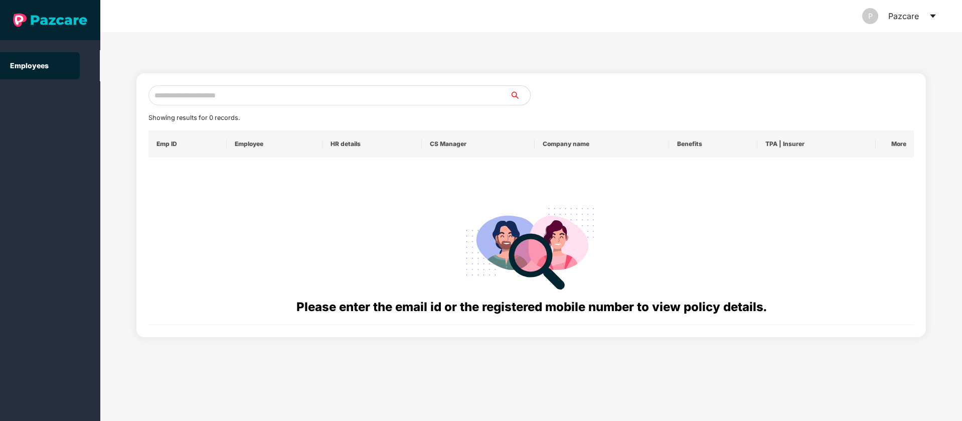
click at [245, 99] on input "text" at bounding box center [329, 95] width 362 height 20
type input "*"
click at [377, 92] on input "**" at bounding box center [329, 95] width 362 height 20
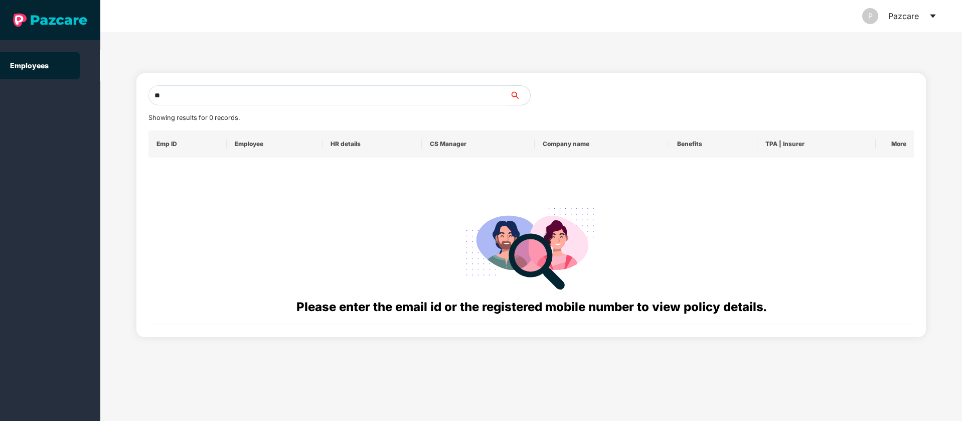
paste input "**********"
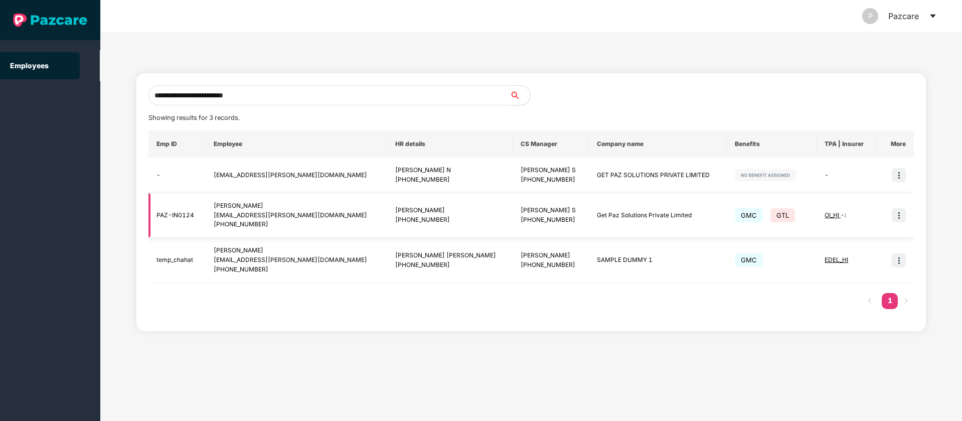
type input "**********"
click at [899, 215] on img at bounding box center [899, 215] width 14 height 14
click at [848, 242] on span "Switch to user interface" at bounding box center [854, 240] width 78 height 9
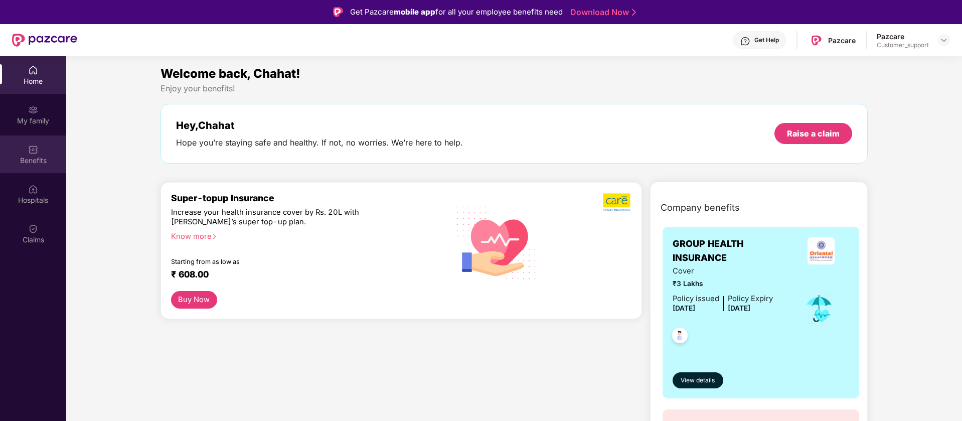
click at [21, 145] on div "Benefits" at bounding box center [33, 154] width 66 height 38
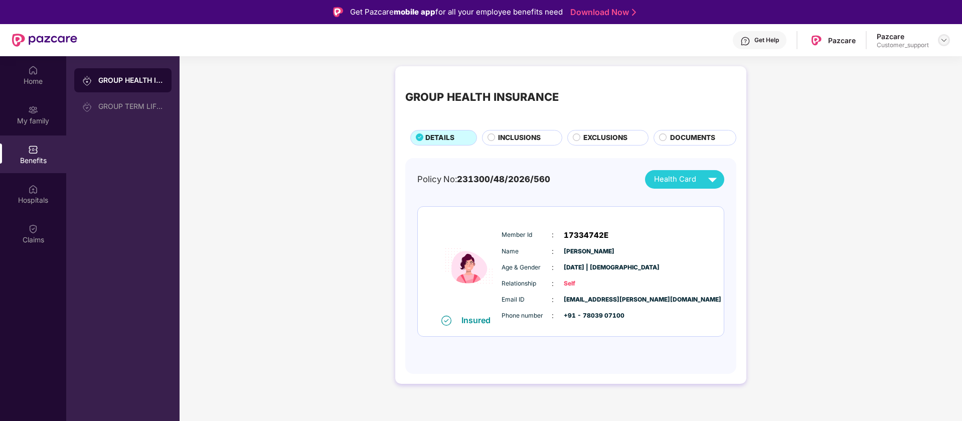
click at [947, 40] on img at bounding box center [944, 40] width 8 height 8
click at [894, 66] on div "Switch to support view" at bounding box center [897, 64] width 130 height 20
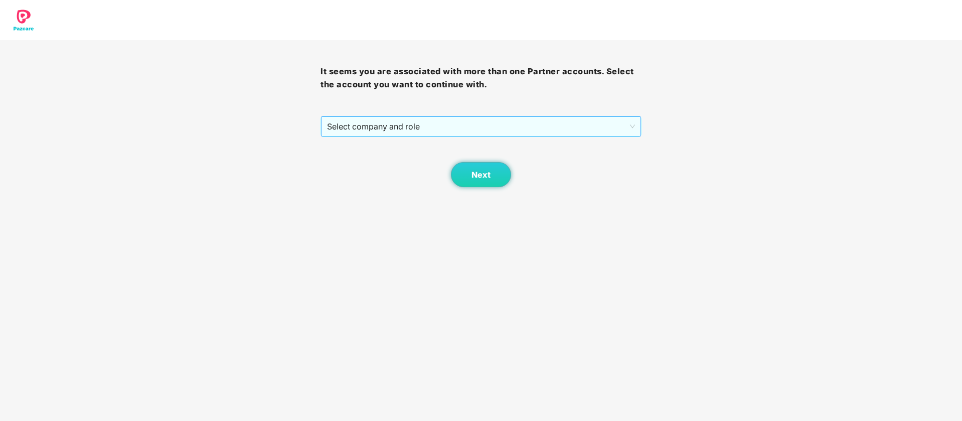
click at [575, 125] on span "Select company and role" at bounding box center [480, 126] width 307 height 19
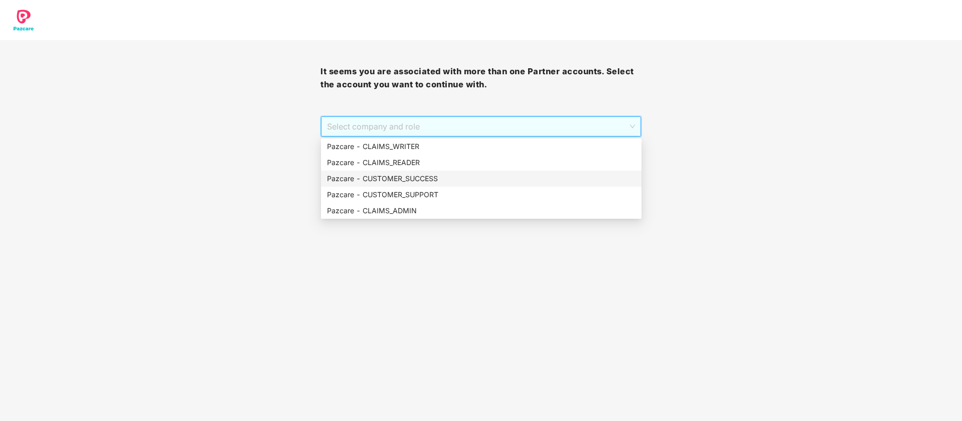
click at [434, 182] on div "Pazcare - CUSTOMER_SUCCESS" at bounding box center [481, 178] width 308 height 11
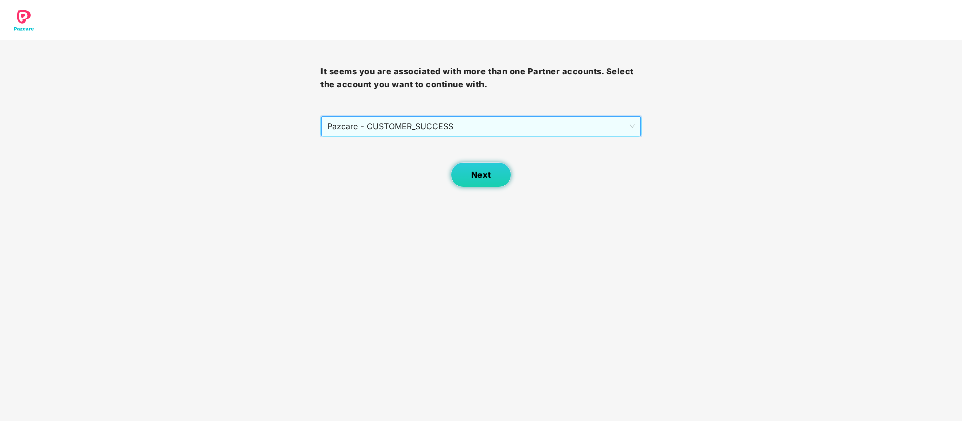
click at [476, 180] on button "Next" at bounding box center [481, 174] width 60 height 25
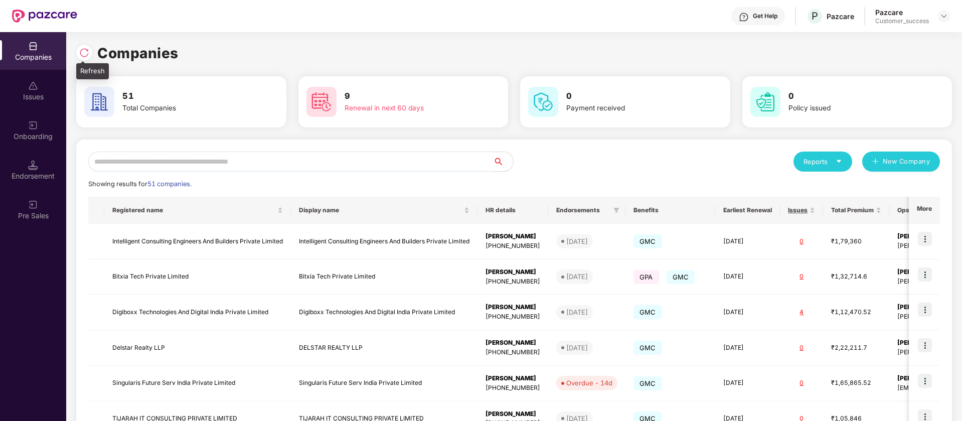
click at [83, 46] on div at bounding box center [84, 53] width 16 height 16
click at [942, 15] on img at bounding box center [944, 16] width 8 height 8
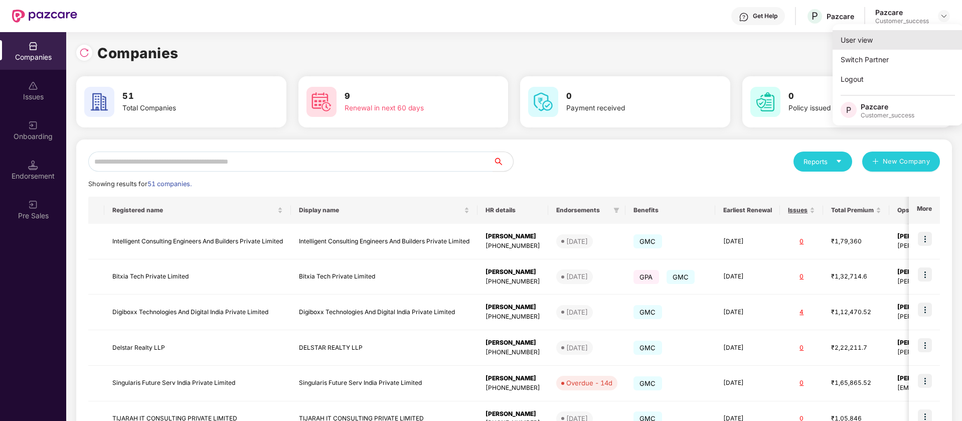
click at [896, 38] on div "User view" at bounding box center [898, 40] width 130 height 20
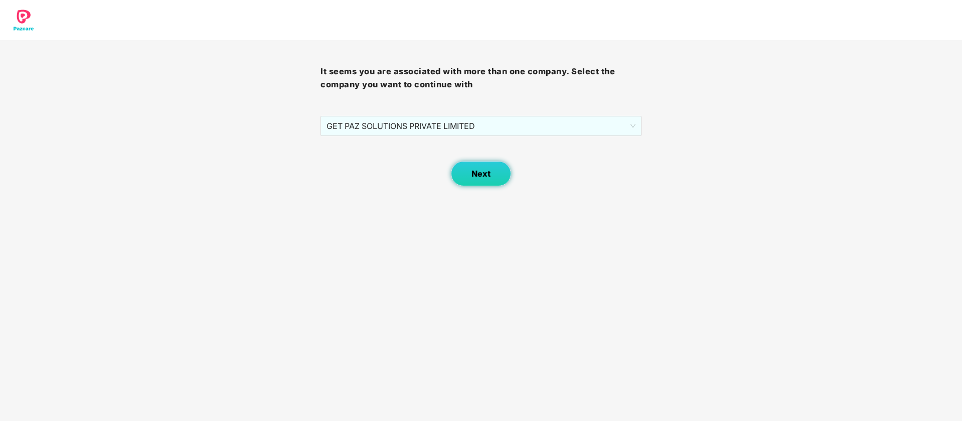
click at [489, 177] on span "Next" at bounding box center [481, 174] width 19 height 10
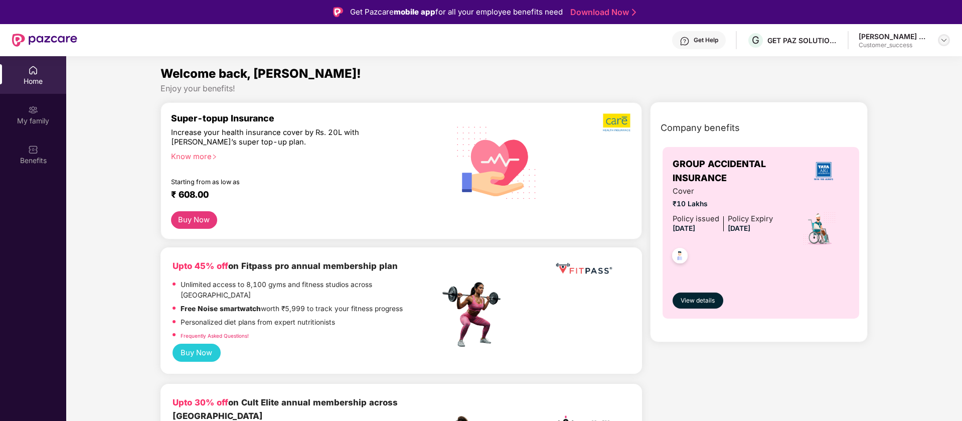
click at [948, 42] on img at bounding box center [944, 40] width 8 height 8
click at [895, 60] on div "Switch to partner view" at bounding box center [897, 64] width 130 height 20
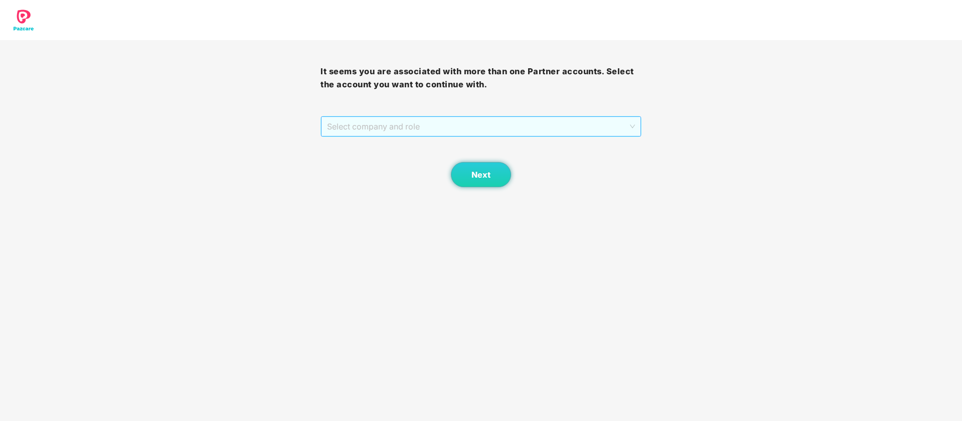
click at [405, 127] on span "Select company and role" at bounding box center [480, 126] width 307 height 19
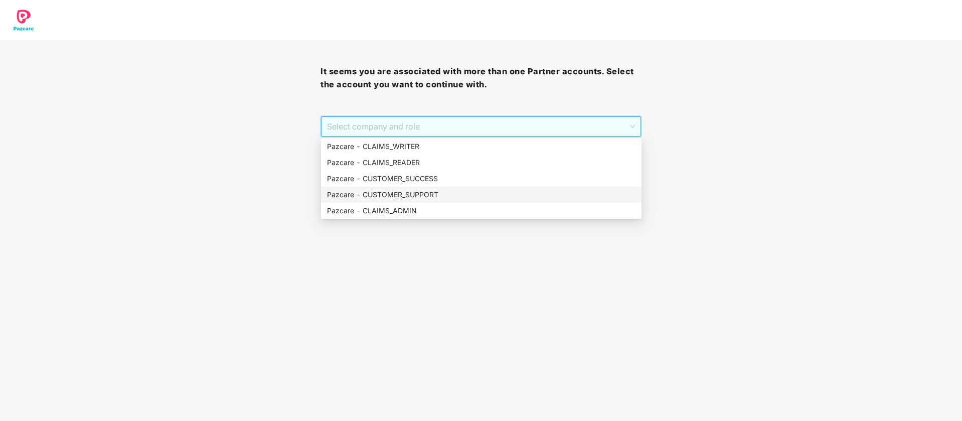
click at [442, 193] on div "Pazcare - CUSTOMER_SUPPORT" at bounding box center [481, 194] width 308 height 11
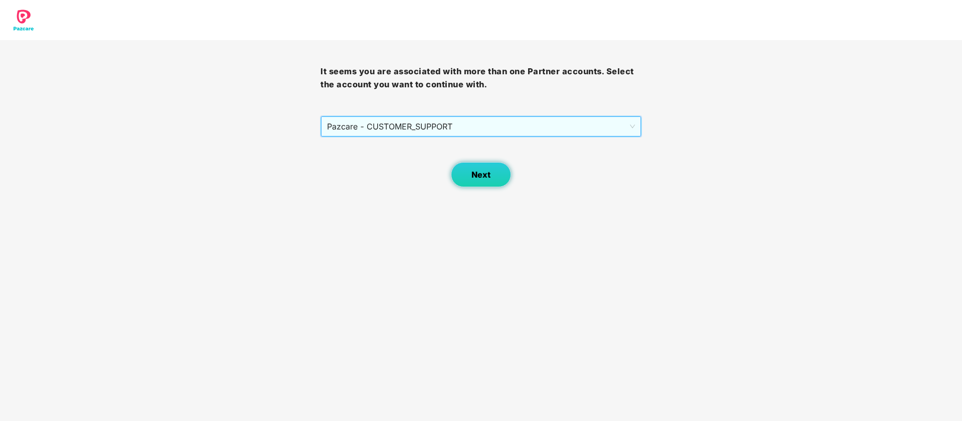
click at [481, 179] on span "Next" at bounding box center [481, 175] width 19 height 10
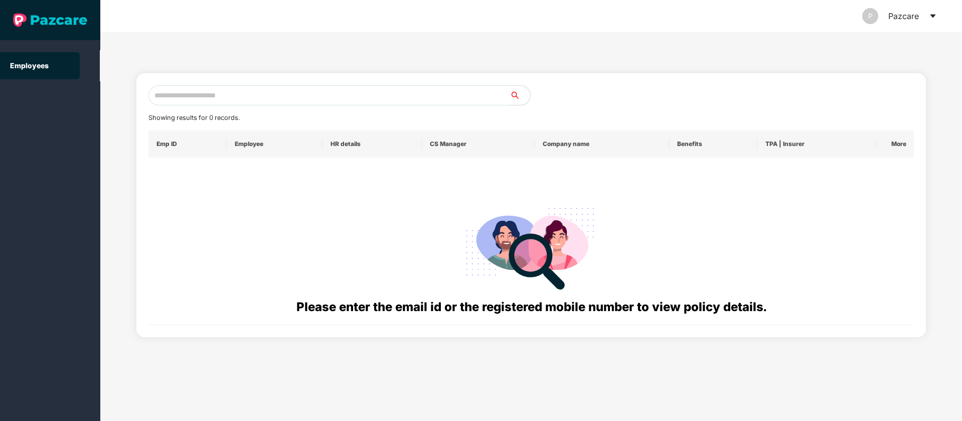
click at [932, 14] on icon "caret-down" at bounding box center [933, 16] width 8 height 8
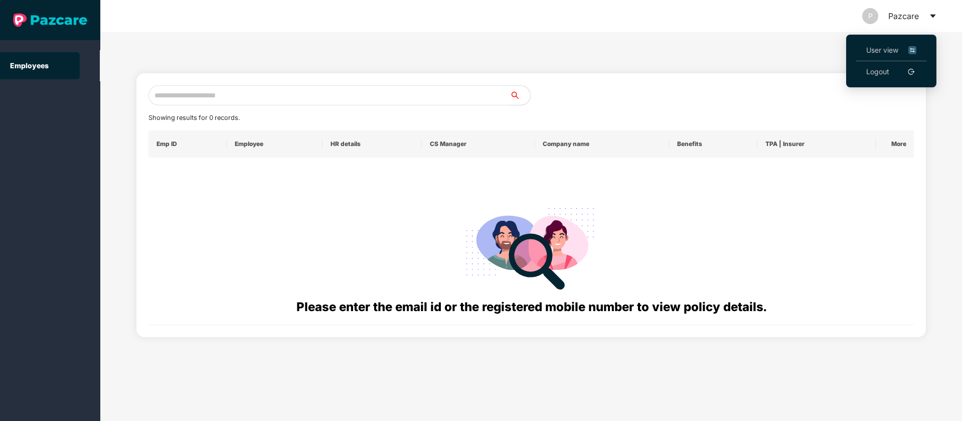
click at [913, 48] on img at bounding box center [912, 50] width 8 height 11
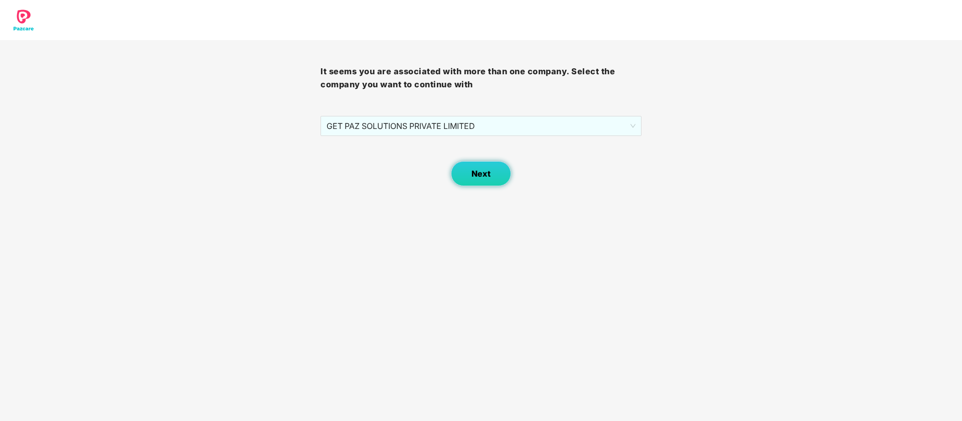
click at [473, 185] on button "Next" at bounding box center [481, 173] width 60 height 25
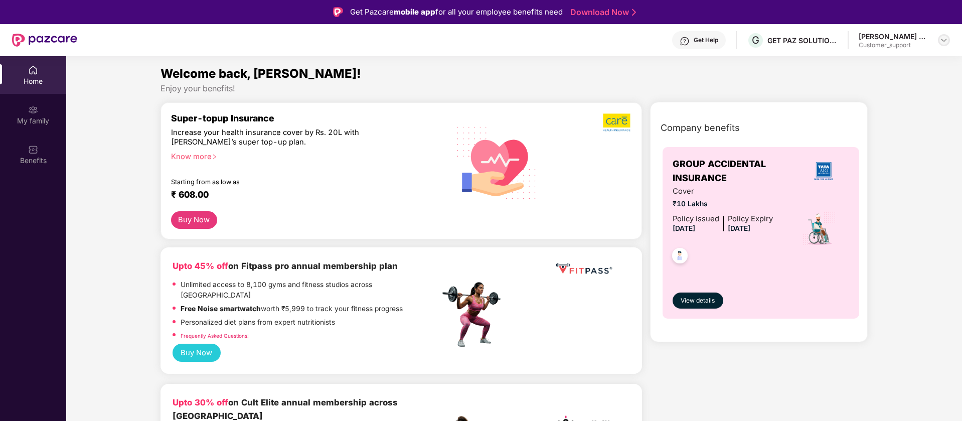
click at [946, 43] on img at bounding box center [944, 40] width 8 height 8
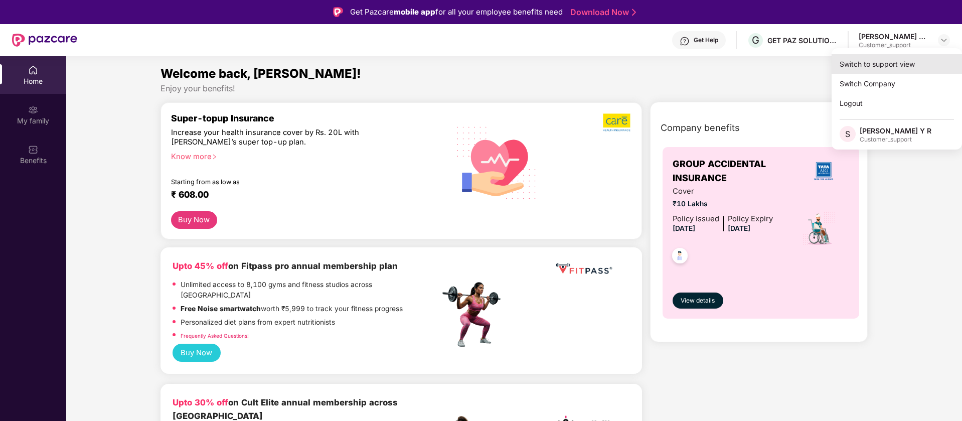
click at [854, 66] on div "Switch to support view" at bounding box center [897, 64] width 130 height 20
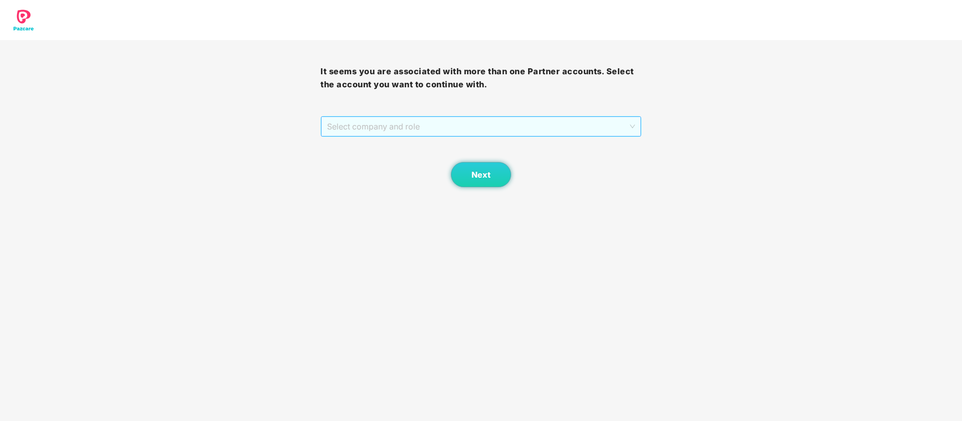
click at [524, 128] on span "Select company and role" at bounding box center [480, 126] width 307 height 19
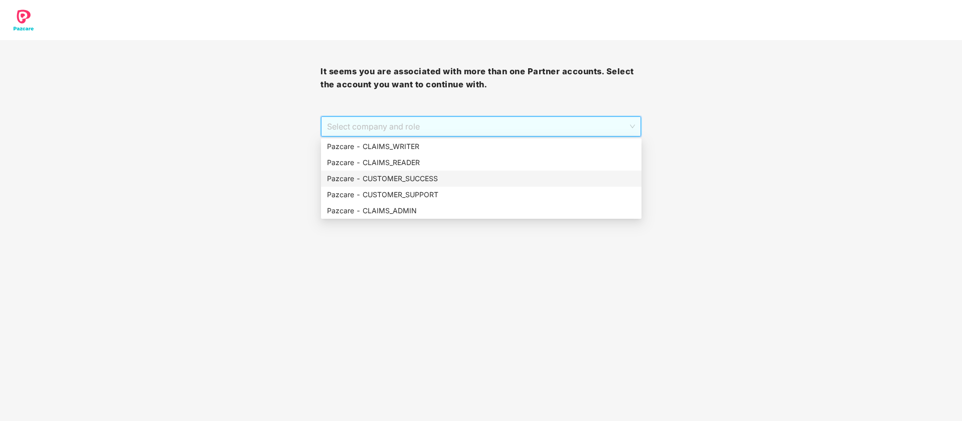
click at [432, 178] on div "Pazcare - CUSTOMER_SUCCESS" at bounding box center [481, 178] width 308 height 11
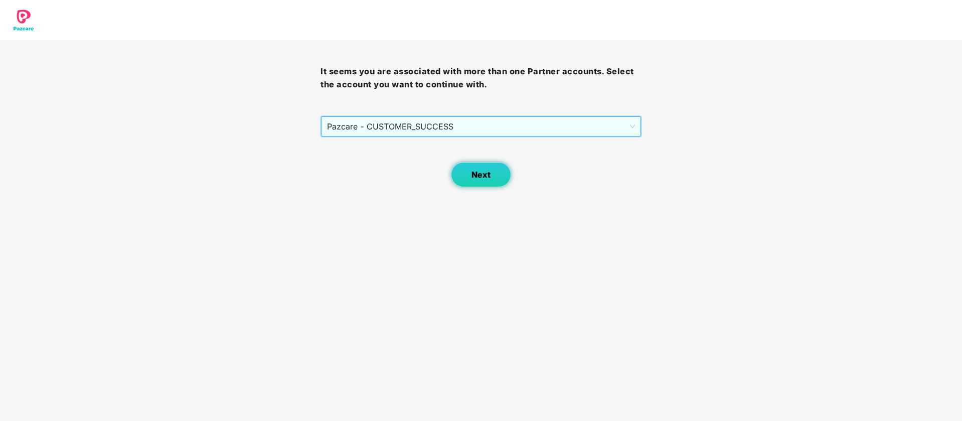
click at [471, 178] on button "Next" at bounding box center [481, 174] width 60 height 25
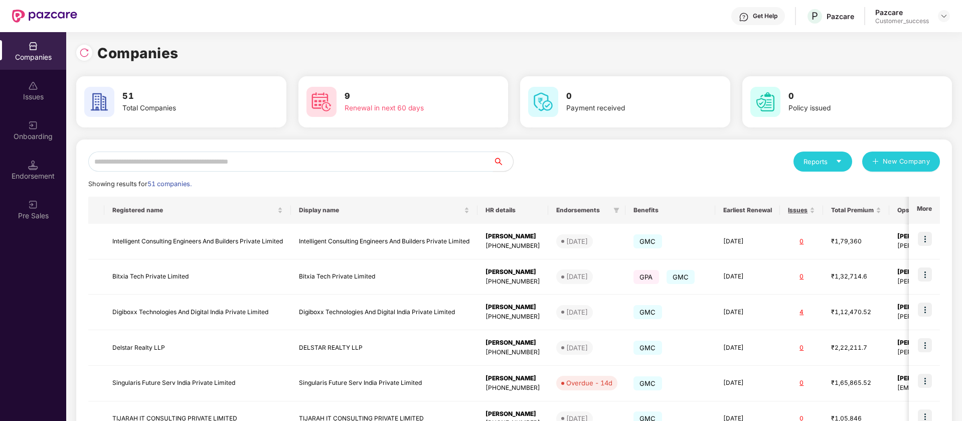
click at [224, 162] on input "text" at bounding box center [290, 161] width 405 height 20
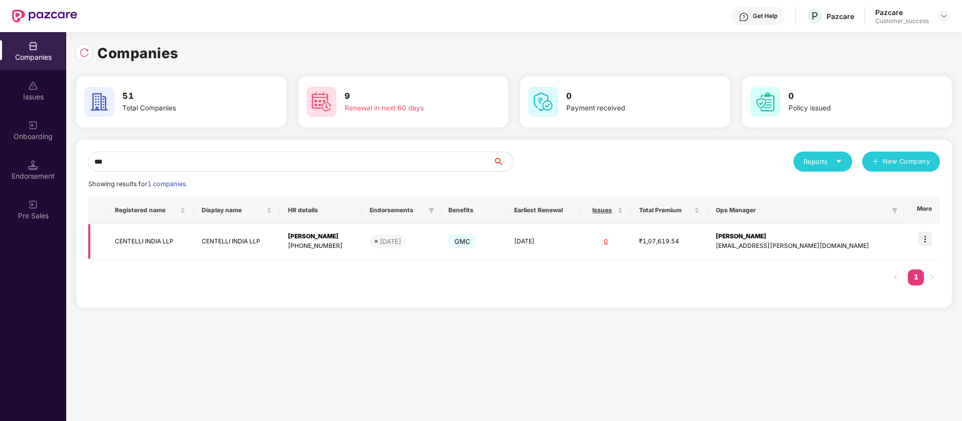
type input "***"
click at [928, 240] on img at bounding box center [925, 239] width 14 height 14
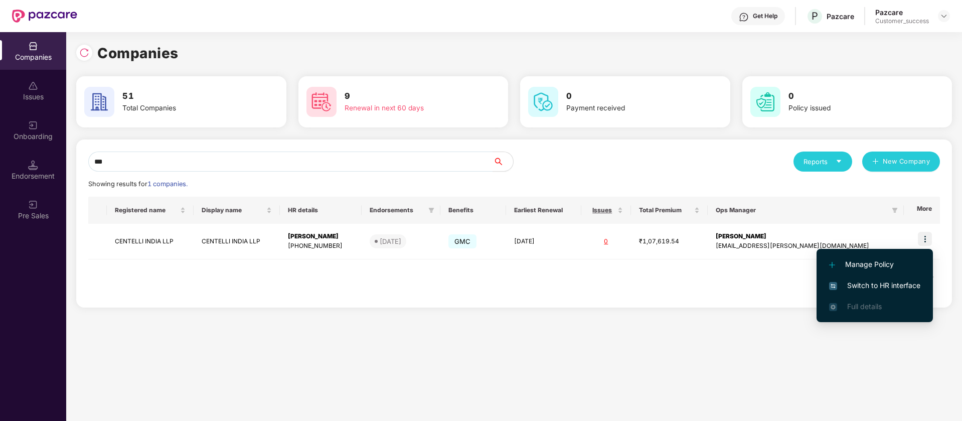
click at [885, 286] on span "Switch to HR interface" at bounding box center [874, 285] width 91 height 11
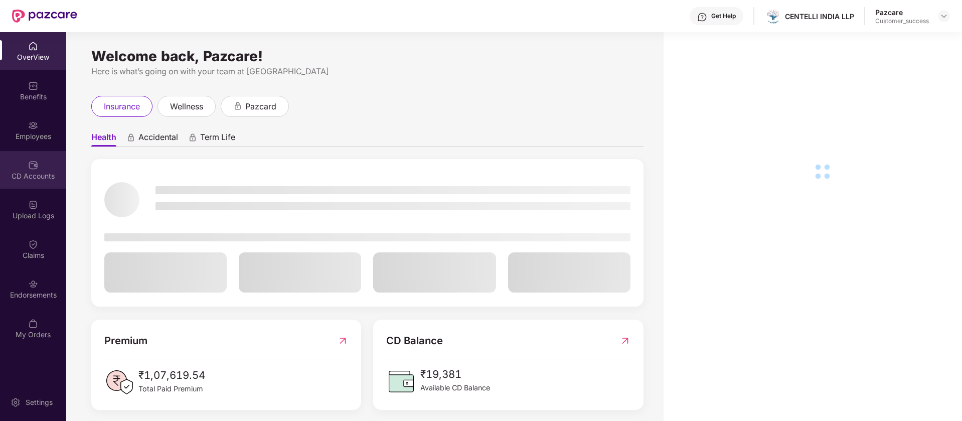
click at [47, 172] on div "CD Accounts" at bounding box center [33, 176] width 66 height 10
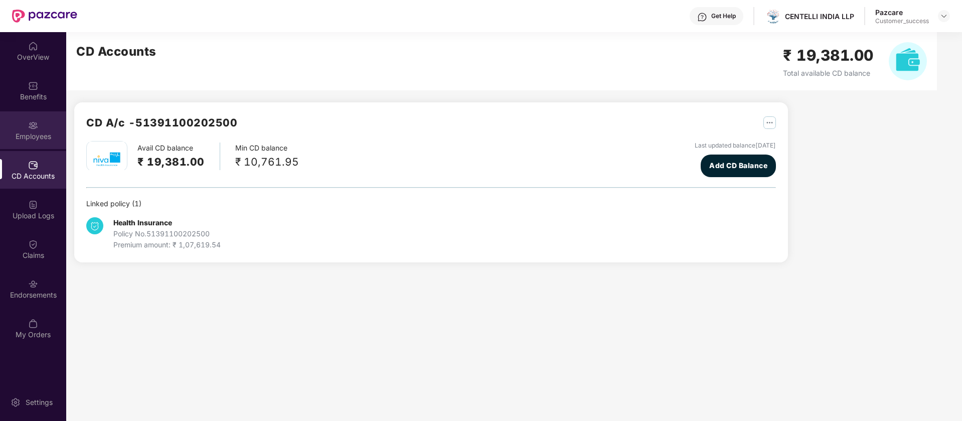
click at [33, 132] on div "Employees" at bounding box center [33, 136] width 66 height 10
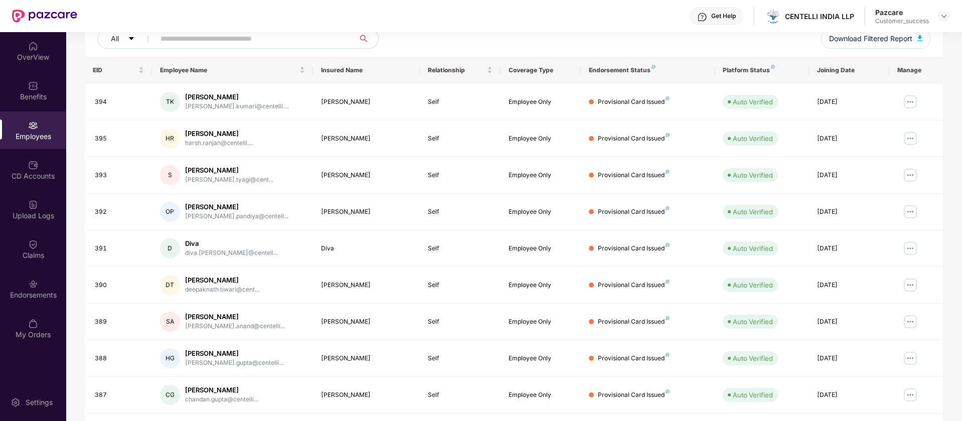
scroll to position [134, 0]
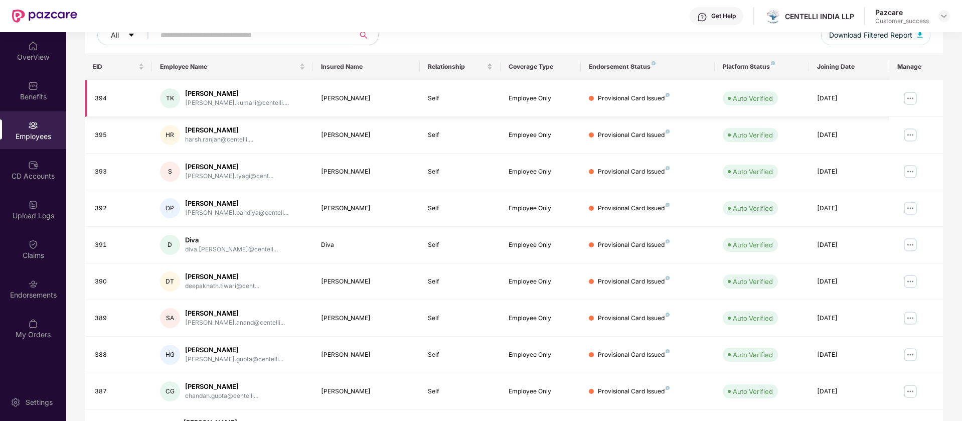
click at [908, 99] on img at bounding box center [910, 98] width 16 height 16
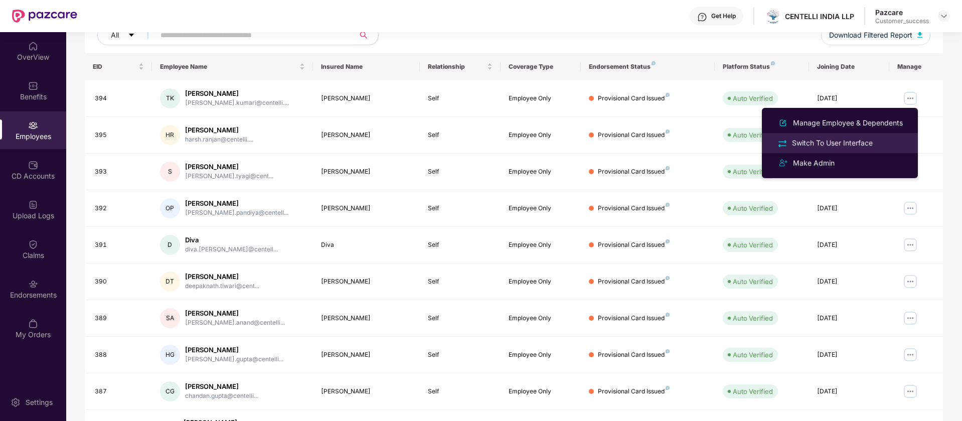
click at [845, 144] on div "Switch To User Interface" at bounding box center [832, 142] width 85 height 11
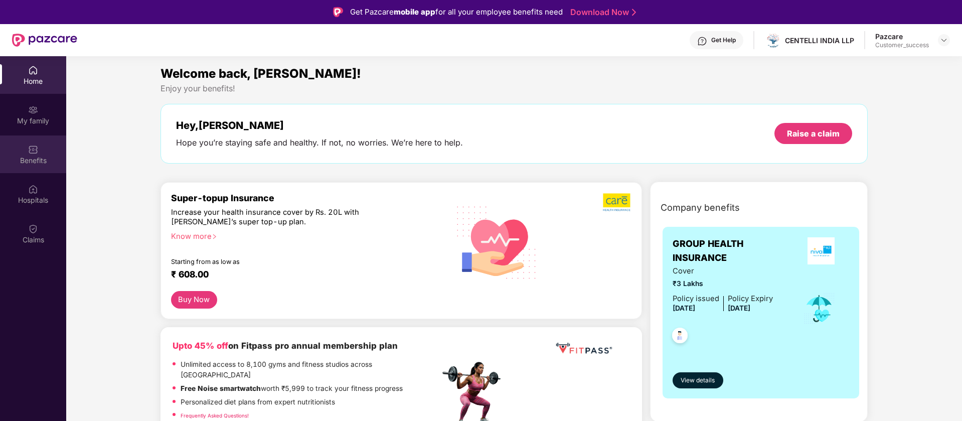
click at [38, 157] on div "Benefits" at bounding box center [33, 161] width 66 height 10
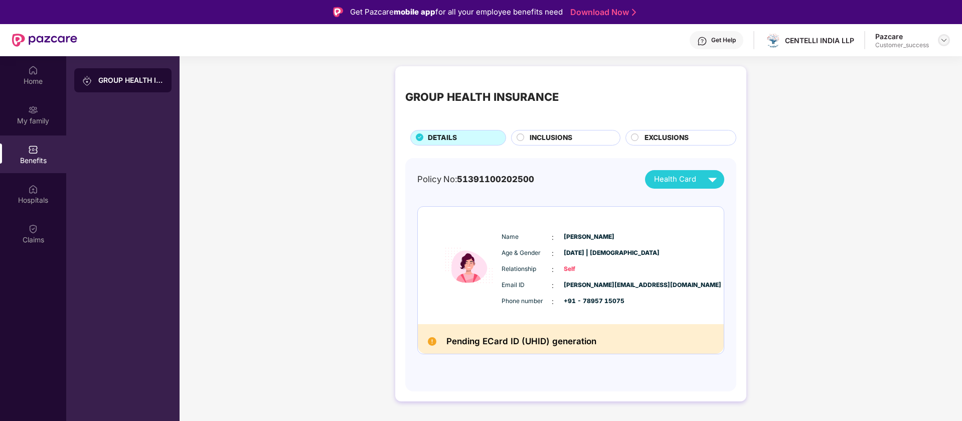
click at [947, 38] on img at bounding box center [944, 40] width 8 height 8
click at [900, 66] on div "Switch to partner view" at bounding box center [897, 64] width 130 height 20
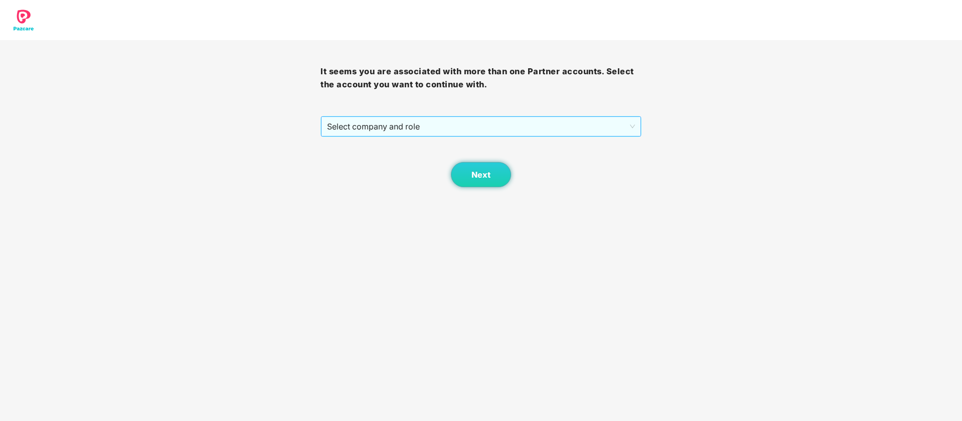
click at [593, 128] on span "Select company and role" at bounding box center [480, 126] width 307 height 19
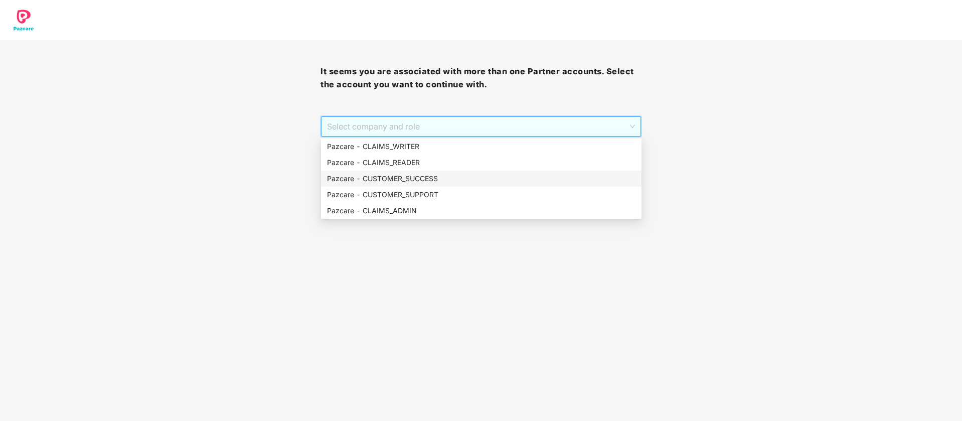
click at [469, 178] on div "Pazcare - CUSTOMER_SUCCESS" at bounding box center [481, 178] width 308 height 11
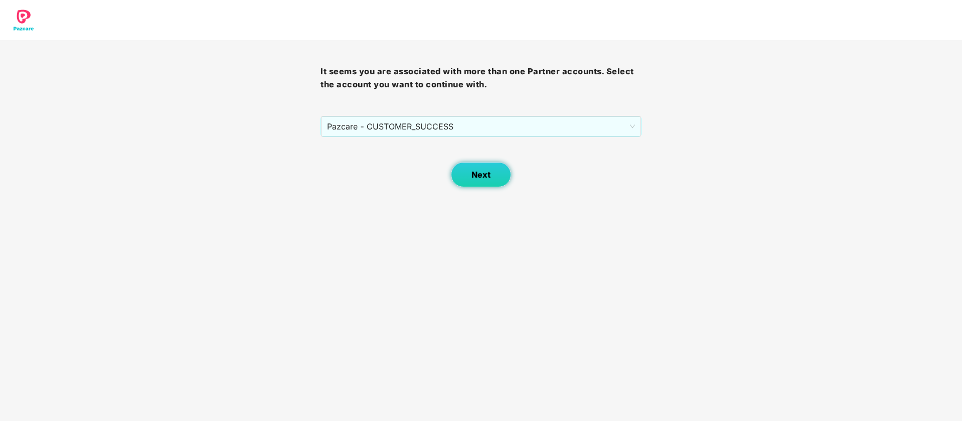
click at [478, 179] on span "Next" at bounding box center [481, 175] width 19 height 10
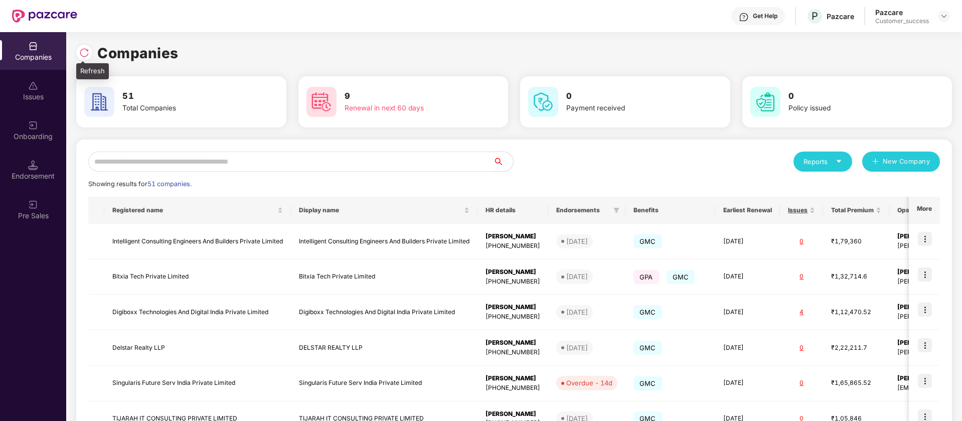
click at [82, 56] on img at bounding box center [84, 53] width 10 height 10
click at [183, 161] on input "text" at bounding box center [290, 161] width 405 height 20
click at [945, 11] on div at bounding box center [944, 16] width 12 height 12
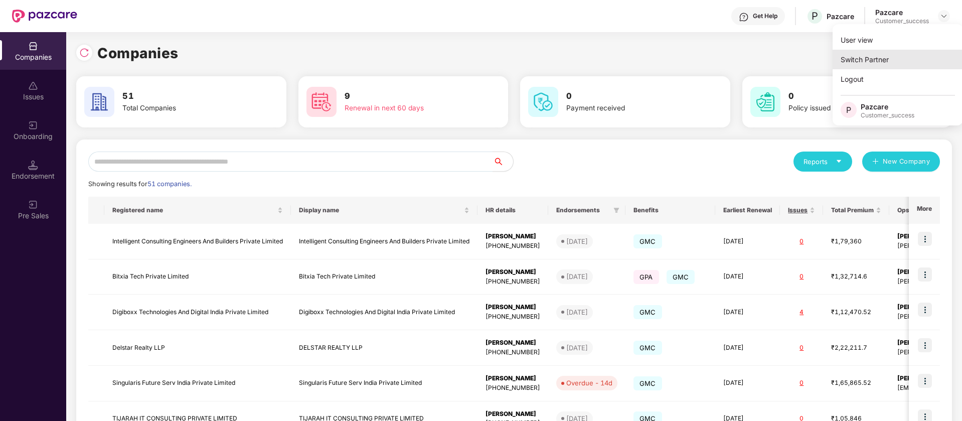
click at [887, 59] on div "Switch Partner" at bounding box center [898, 60] width 130 height 20
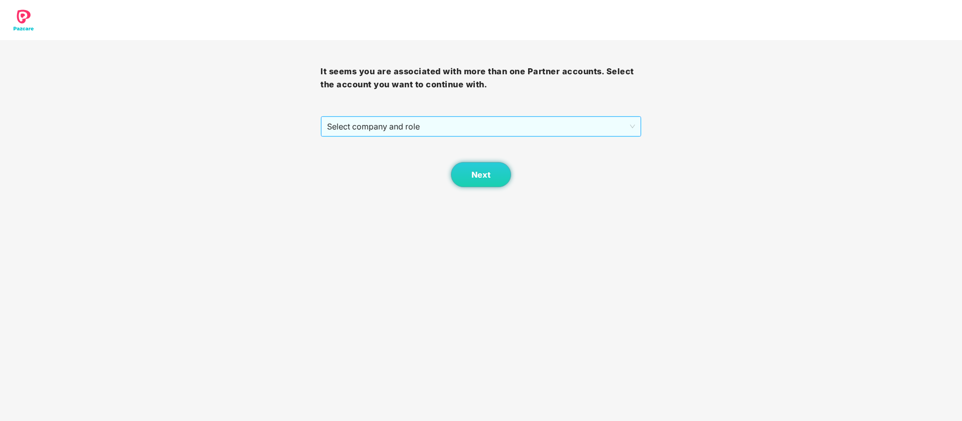
click at [437, 128] on span "Select company and role" at bounding box center [480, 126] width 307 height 19
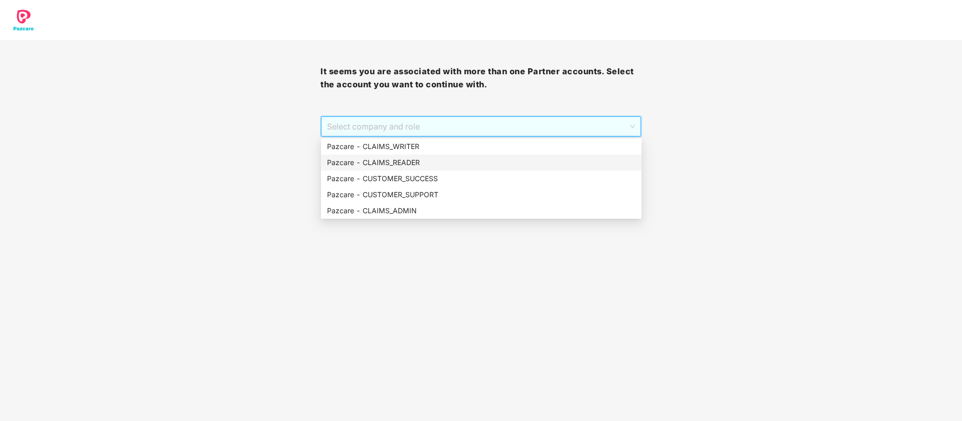
click at [422, 160] on div "Pazcare - CLAIMS_READER" at bounding box center [481, 162] width 308 height 11
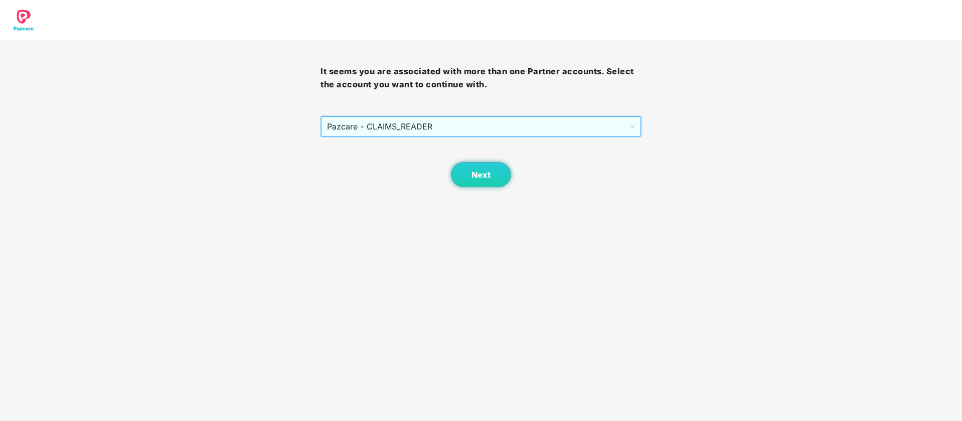
click at [445, 141] on div "Next" at bounding box center [481, 162] width 321 height 50
click at [446, 128] on span "Pazcare - CLAIMS_READER" at bounding box center [480, 126] width 307 height 19
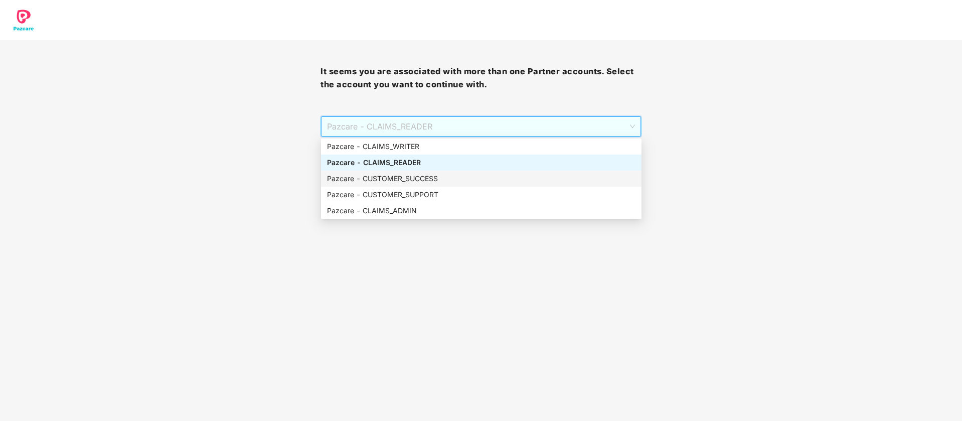
click at [434, 176] on div "Pazcare - CUSTOMER_SUCCESS" at bounding box center [481, 178] width 308 height 11
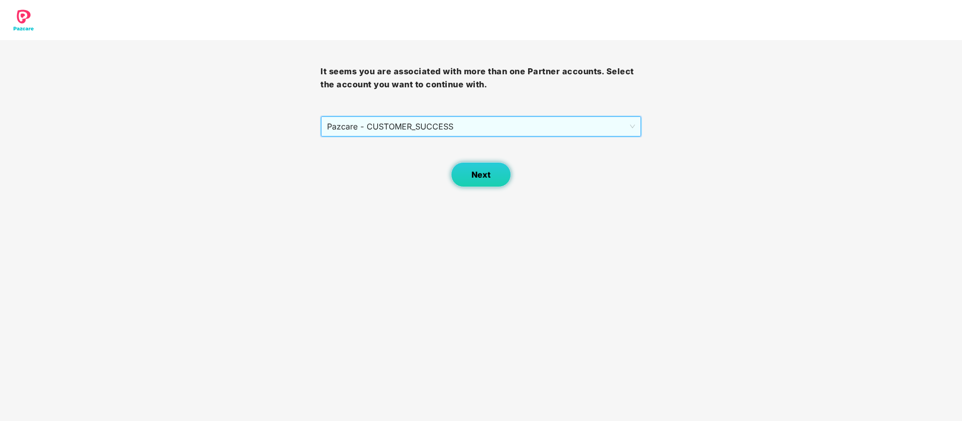
click at [470, 178] on button "Next" at bounding box center [481, 174] width 60 height 25
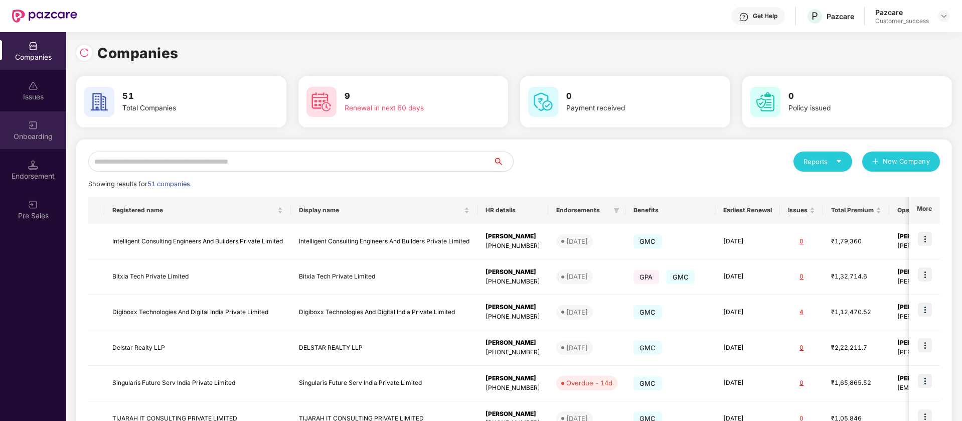
click at [49, 137] on div "Onboarding" at bounding box center [33, 136] width 66 height 10
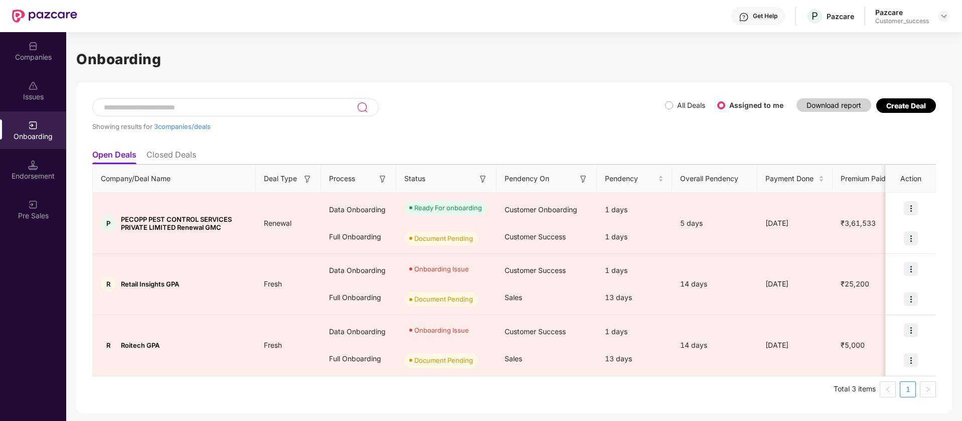
click at [199, 111] on input at bounding box center [230, 107] width 254 height 9
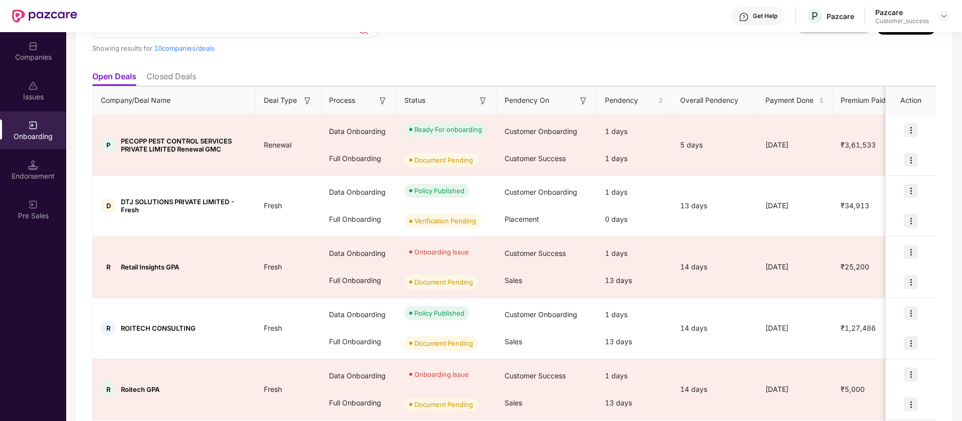
scroll to position [0, 0]
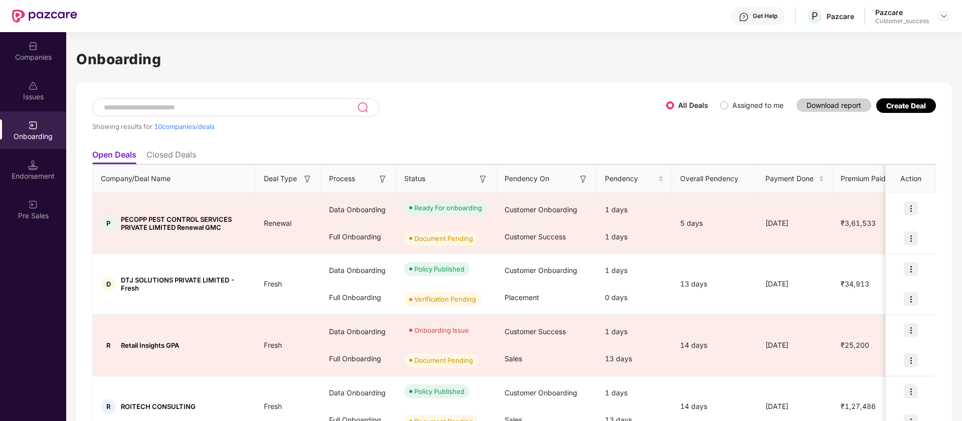
click at [216, 107] on input at bounding box center [230, 107] width 254 height 9
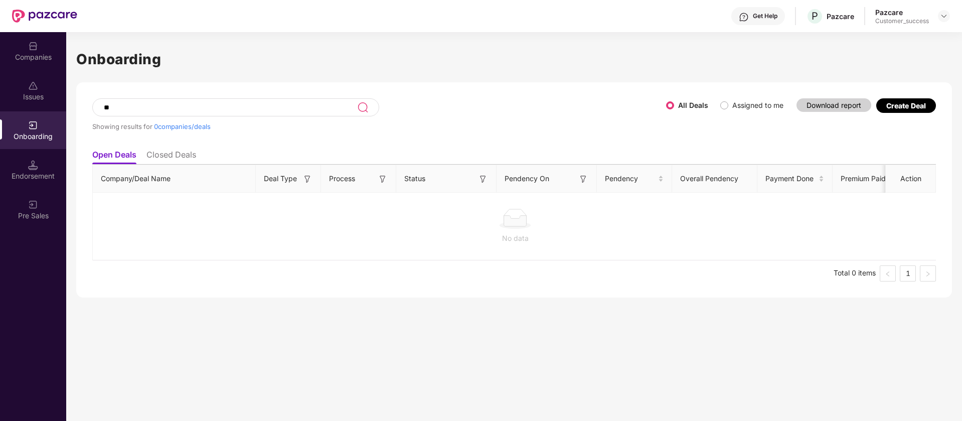
type input "*"
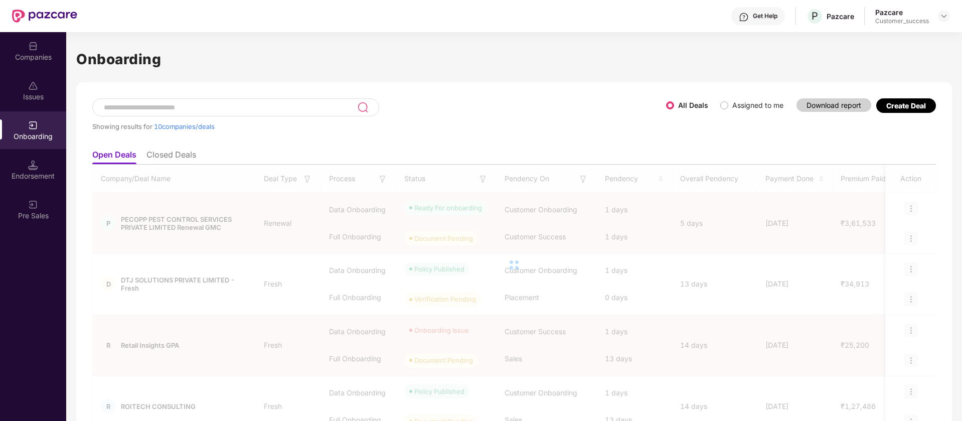
click at [729, 107] on span "Assigned to me" at bounding box center [757, 105] width 59 height 11
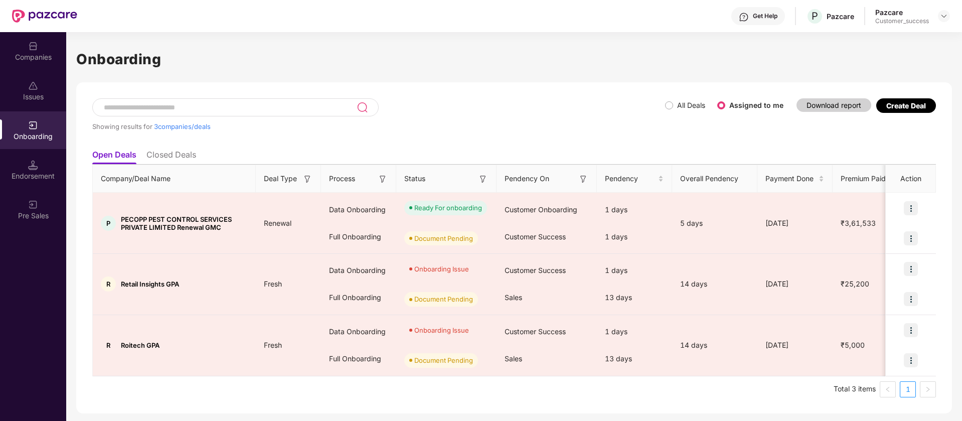
click at [157, 116] on div "Showing results for 3 companies/deals" at bounding box center [378, 121] width 573 height 46
click at [160, 107] on input at bounding box center [230, 107] width 254 height 9
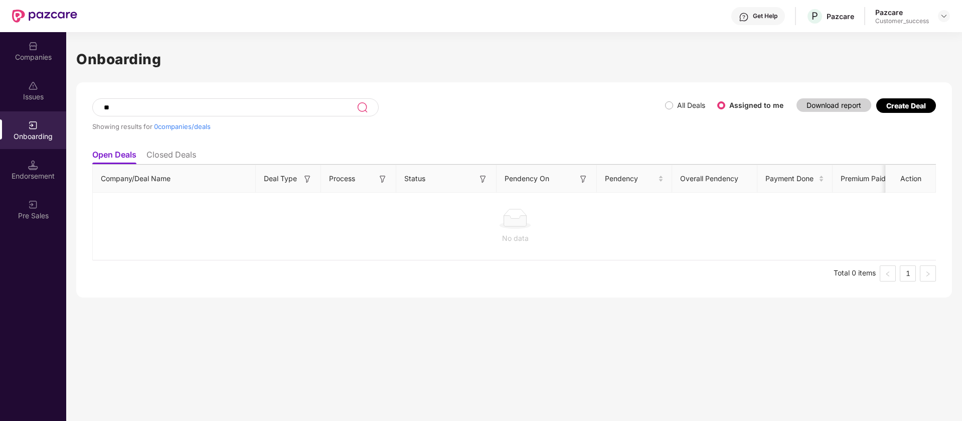
type input "*"
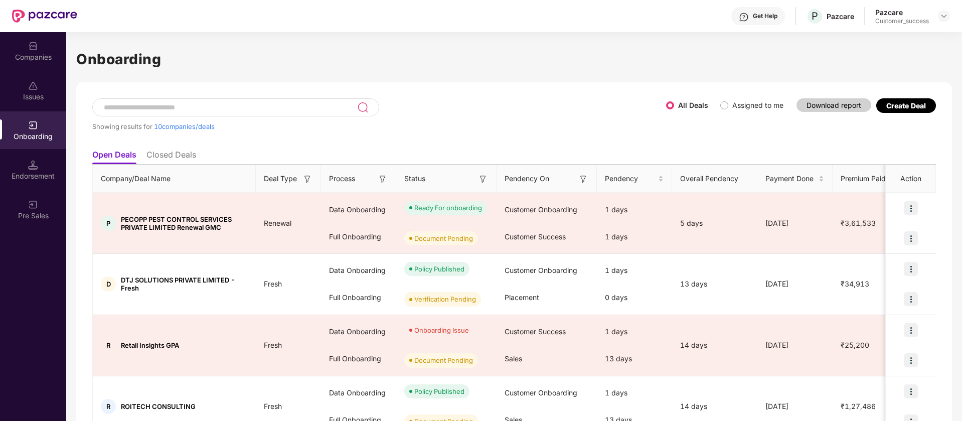
click at [245, 110] on input at bounding box center [230, 107] width 254 height 9
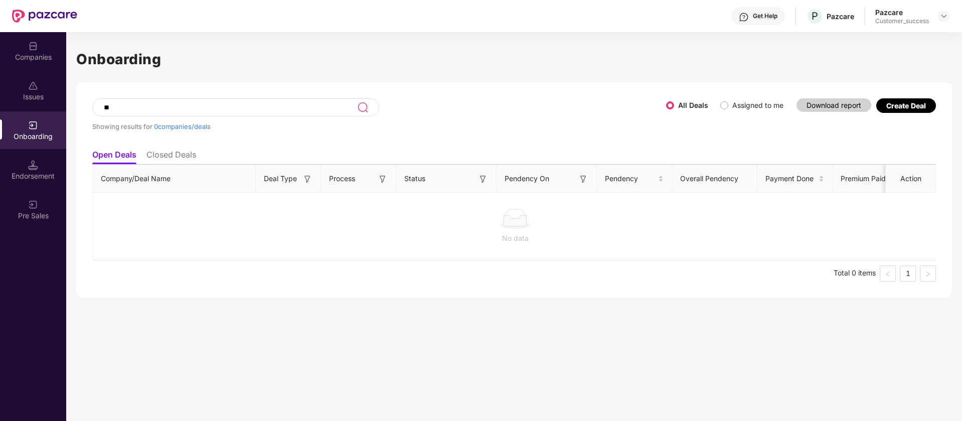
type input "*"
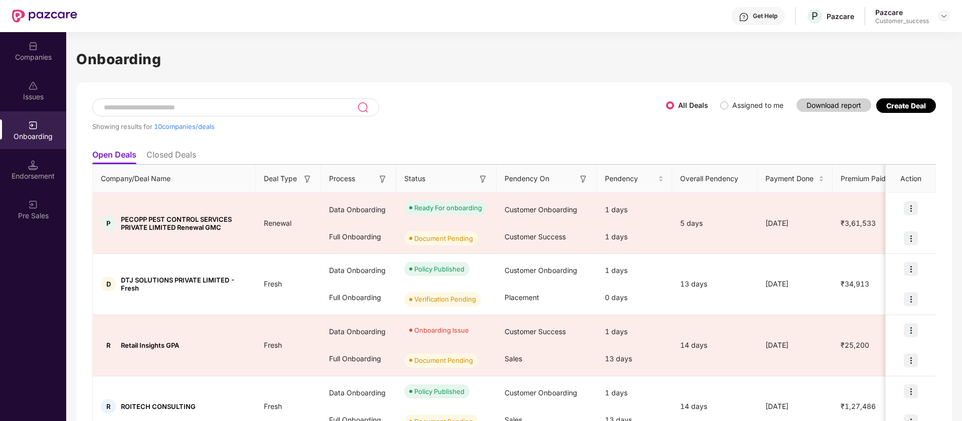
click at [59, 161] on div "Endorsement" at bounding box center [33, 170] width 66 height 38
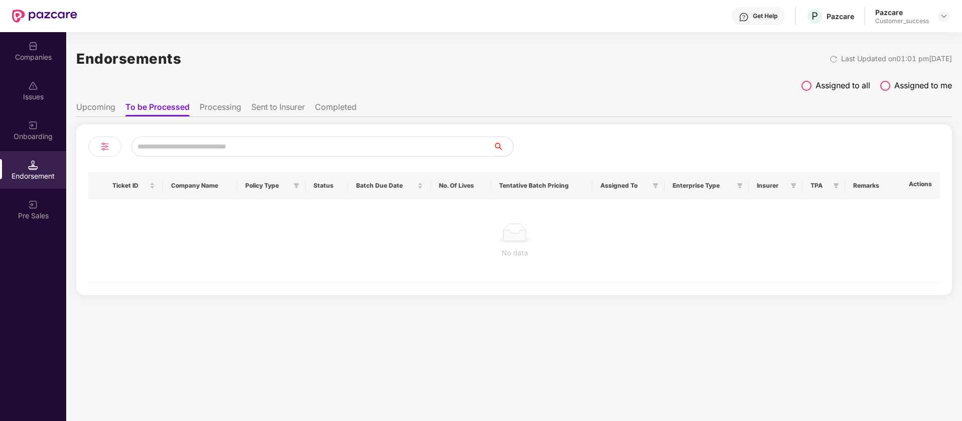
click at [28, 125] on img at bounding box center [33, 125] width 10 height 10
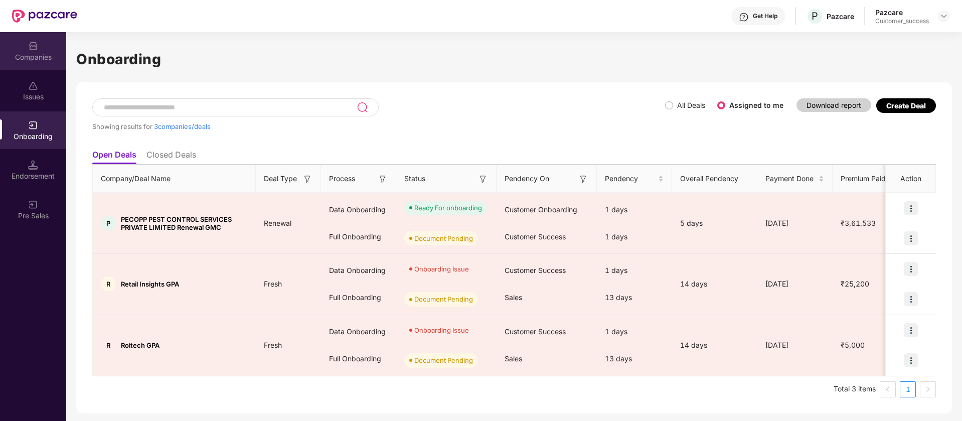
click at [19, 50] on div "Companies" at bounding box center [33, 51] width 66 height 38
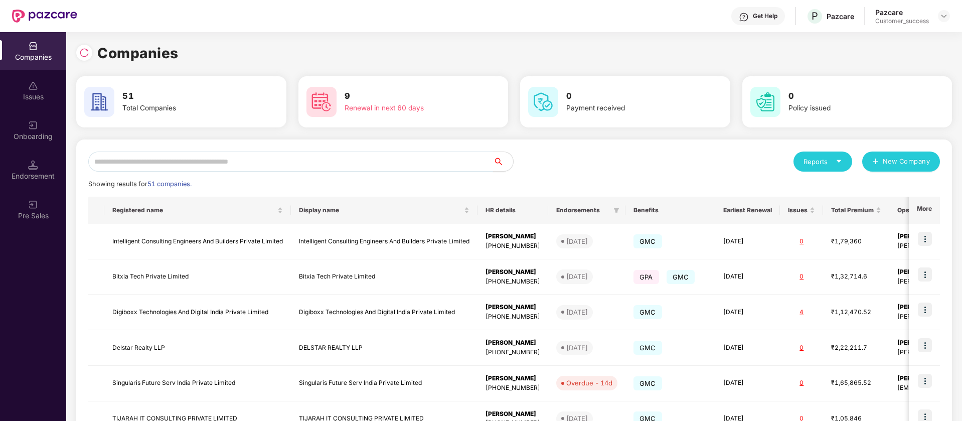
click at [232, 166] on input "text" at bounding box center [290, 161] width 405 height 20
type input "*"
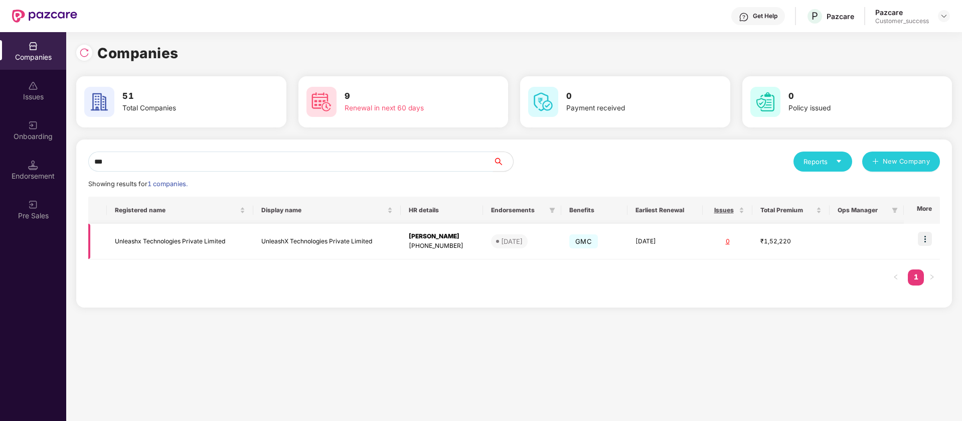
type input "***"
click at [825, 254] on td "₹1,52,220" at bounding box center [790, 242] width 77 height 36
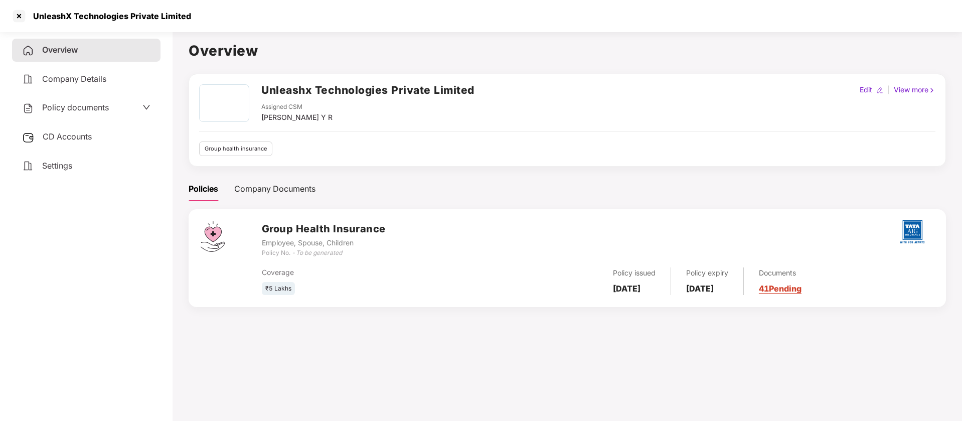
click at [79, 111] on span "Policy documents" at bounding box center [75, 107] width 67 height 10
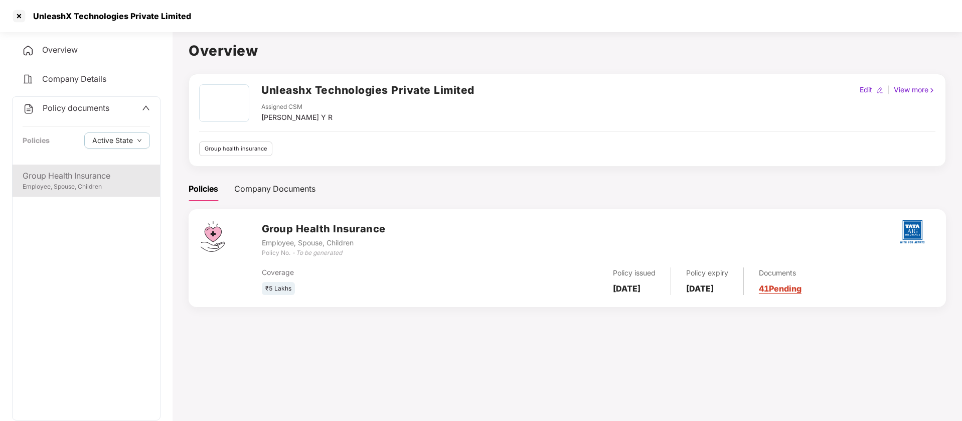
click at [72, 181] on div "Group Health Insurance" at bounding box center [86, 176] width 127 height 13
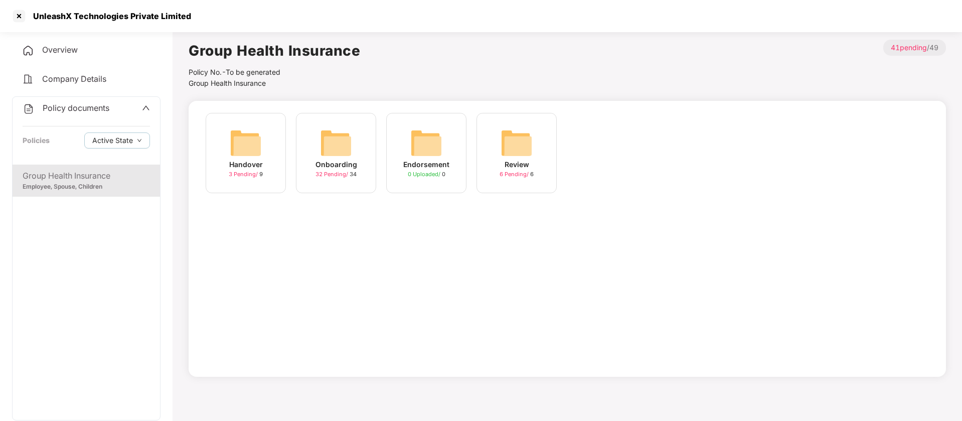
click at [344, 144] on img at bounding box center [336, 143] width 32 height 32
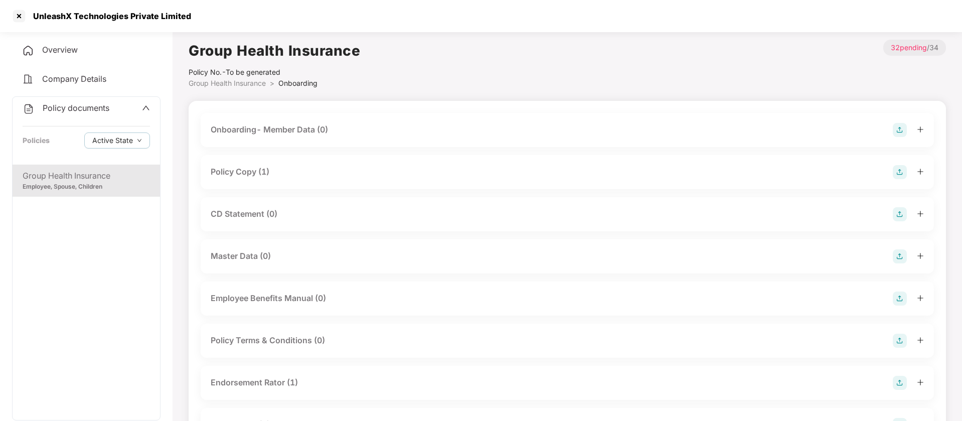
click at [302, 171] on div "Policy Copy (1)" at bounding box center [567, 172] width 713 height 14
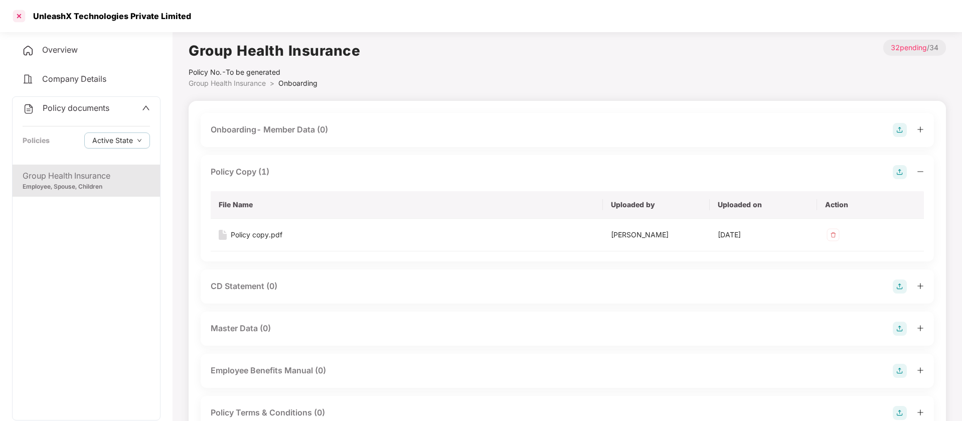
click at [20, 13] on div at bounding box center [19, 16] width 16 height 16
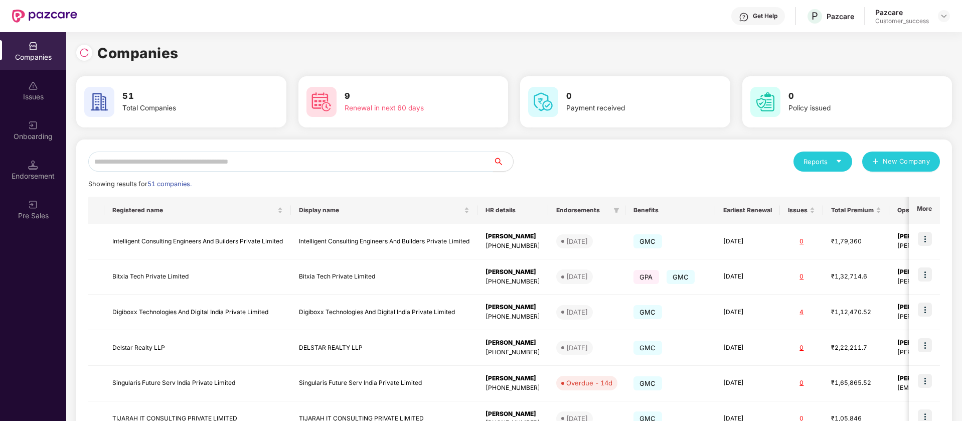
click at [329, 151] on input "text" at bounding box center [290, 161] width 405 height 20
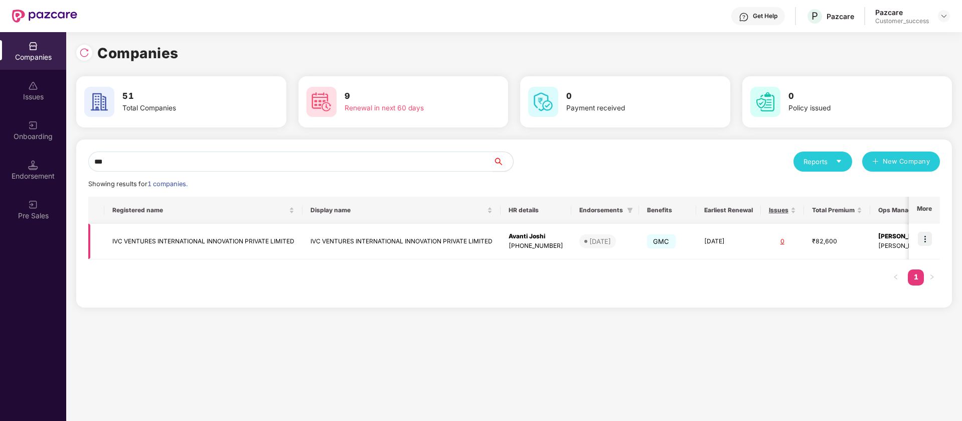
type input "***"
click at [926, 238] on img at bounding box center [925, 239] width 14 height 14
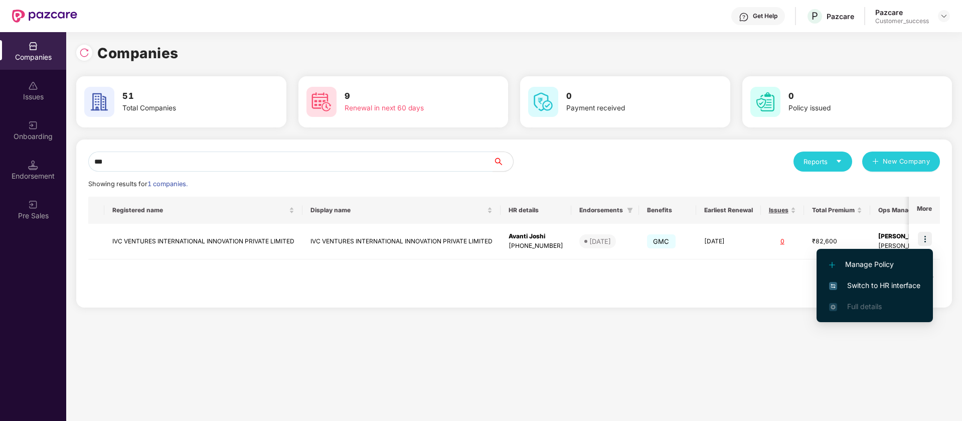
click at [903, 284] on span "Switch to HR interface" at bounding box center [874, 285] width 91 height 11
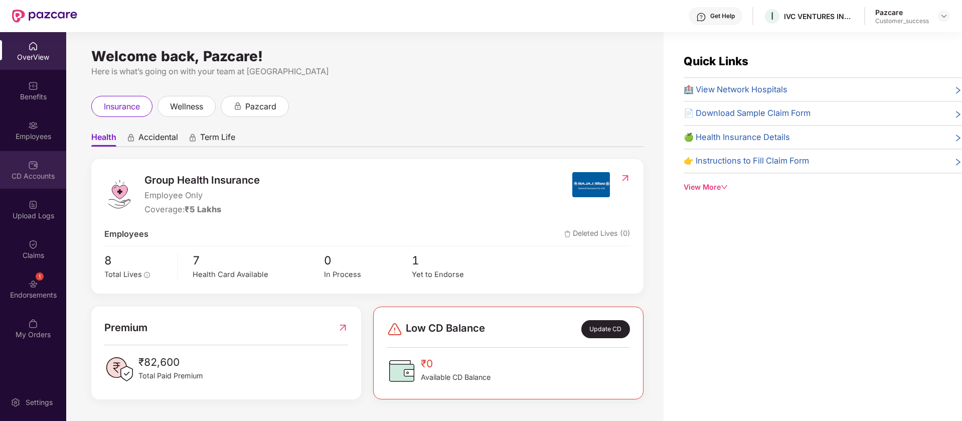
click at [39, 178] on div "CD Accounts" at bounding box center [33, 176] width 66 height 10
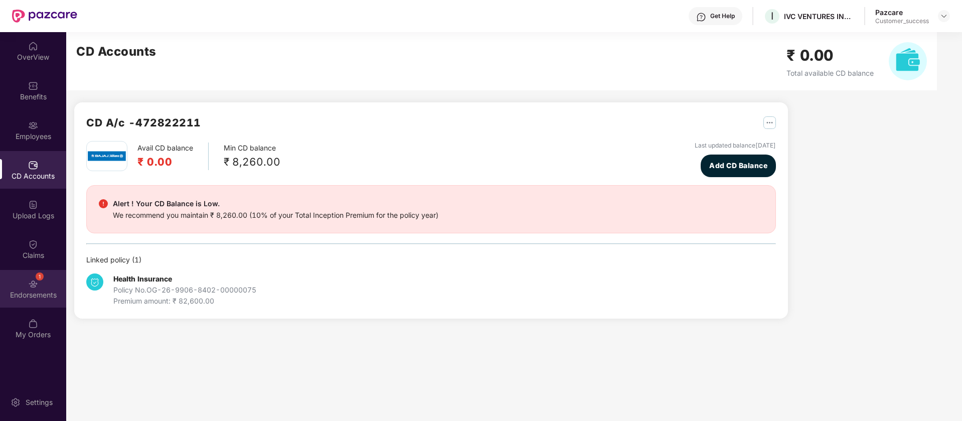
click at [40, 286] on div "1 Endorsements" at bounding box center [33, 289] width 66 height 38
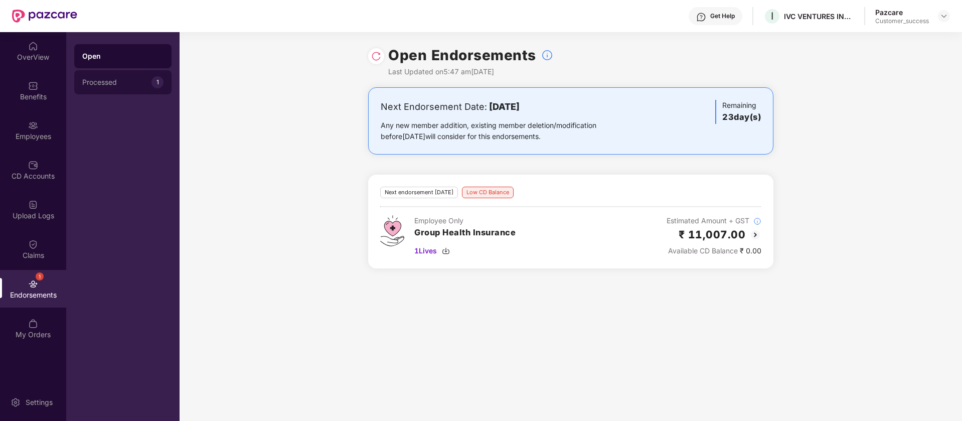
click at [113, 81] on div "Processed" at bounding box center [116, 82] width 69 height 8
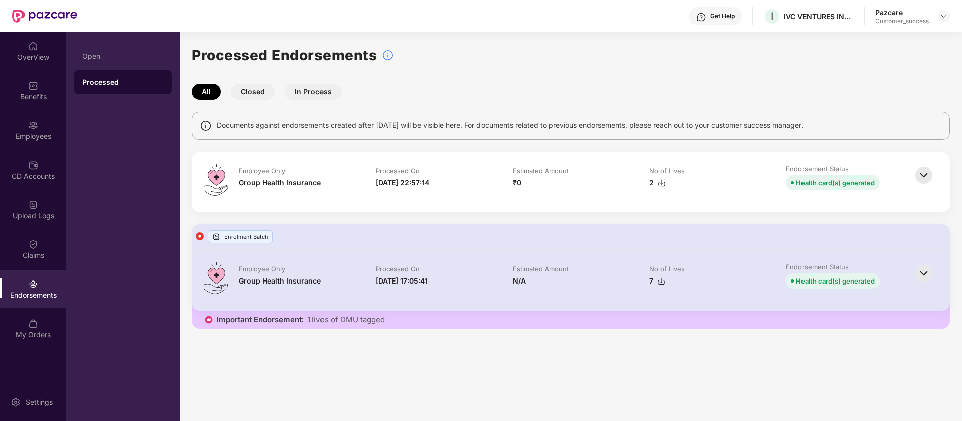
click at [260, 91] on button "Closed" at bounding box center [253, 92] width 44 height 16
click at [320, 92] on button "In Process" at bounding box center [313, 92] width 57 height 16
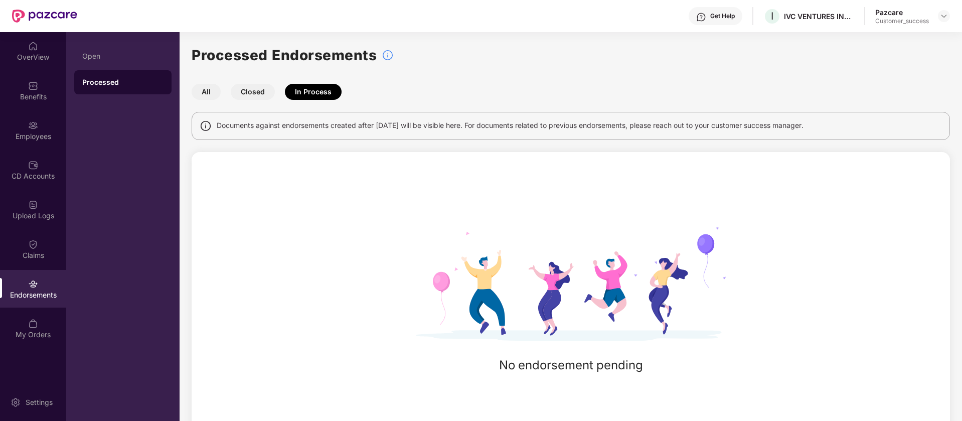
click at [206, 93] on button "All" at bounding box center [206, 92] width 29 height 16
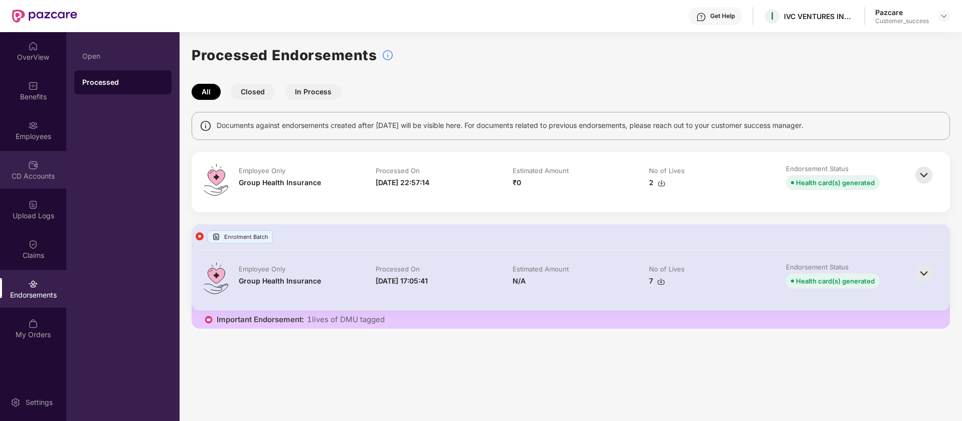
click at [22, 176] on div "CD Accounts" at bounding box center [33, 176] width 66 height 10
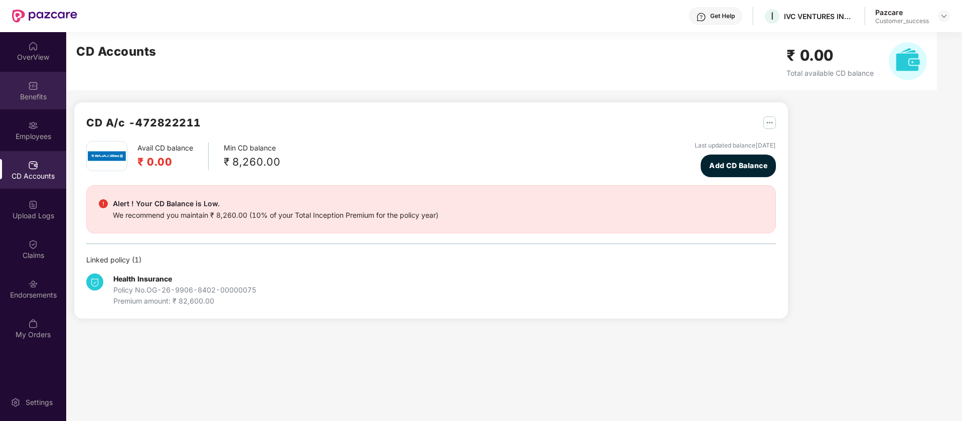
click at [33, 87] on img at bounding box center [33, 86] width 10 height 10
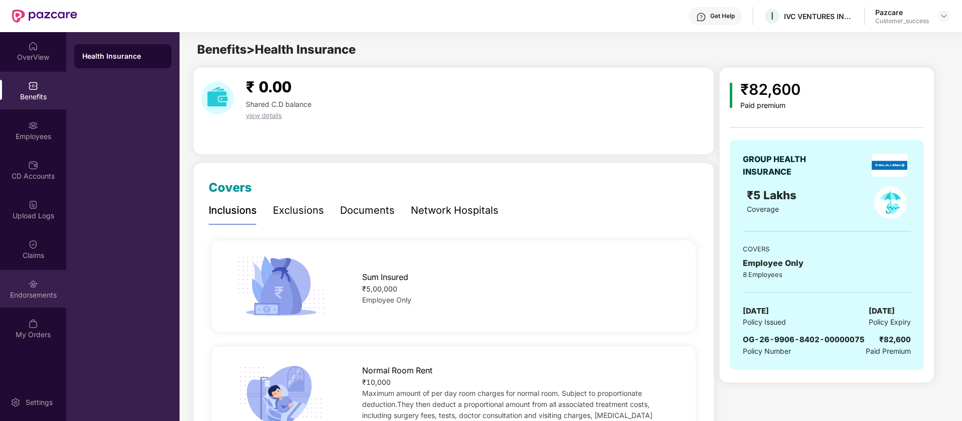
click at [28, 302] on div "Endorsements" at bounding box center [33, 289] width 66 height 38
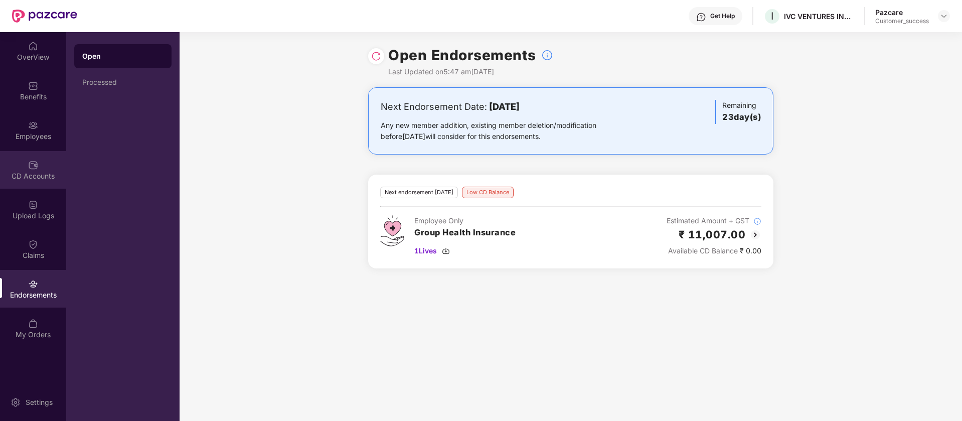
click at [19, 185] on div "CD Accounts" at bounding box center [33, 170] width 66 height 38
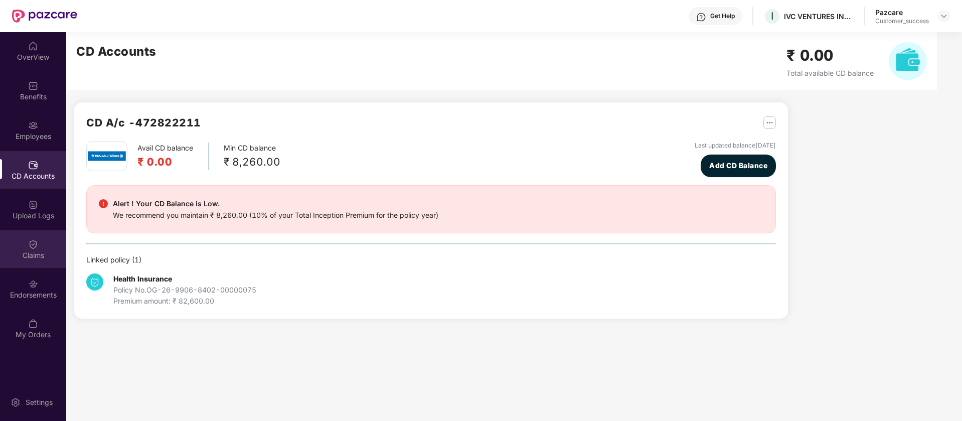
click at [37, 249] on div "Claims" at bounding box center [33, 249] width 66 height 38
click at [23, 288] on div "Endorsements" at bounding box center [33, 289] width 66 height 38
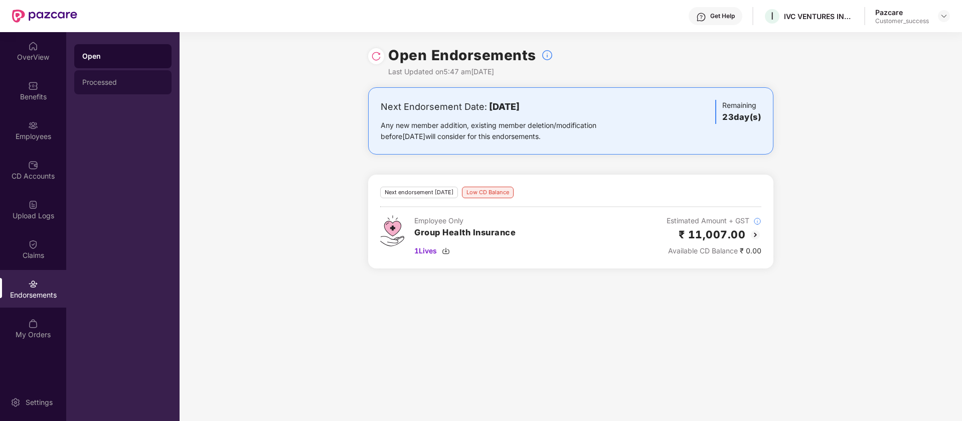
click at [107, 84] on div "Processed" at bounding box center [122, 82] width 81 height 8
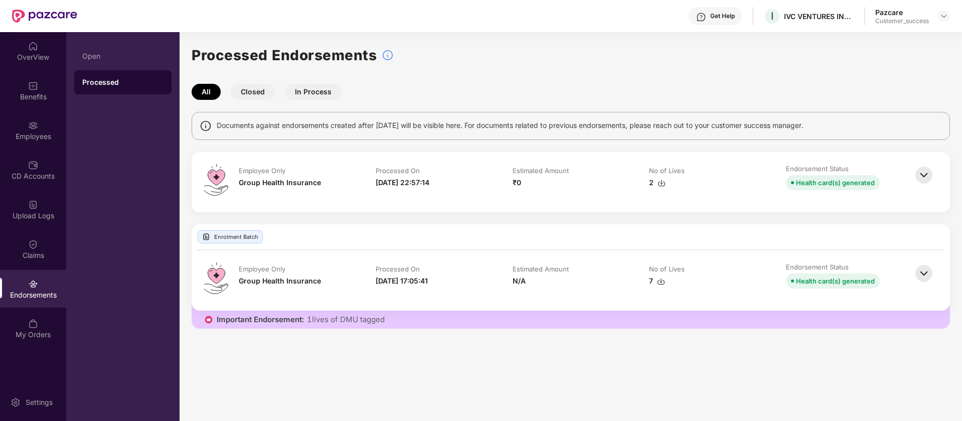
click at [928, 175] on img at bounding box center [924, 175] width 22 height 22
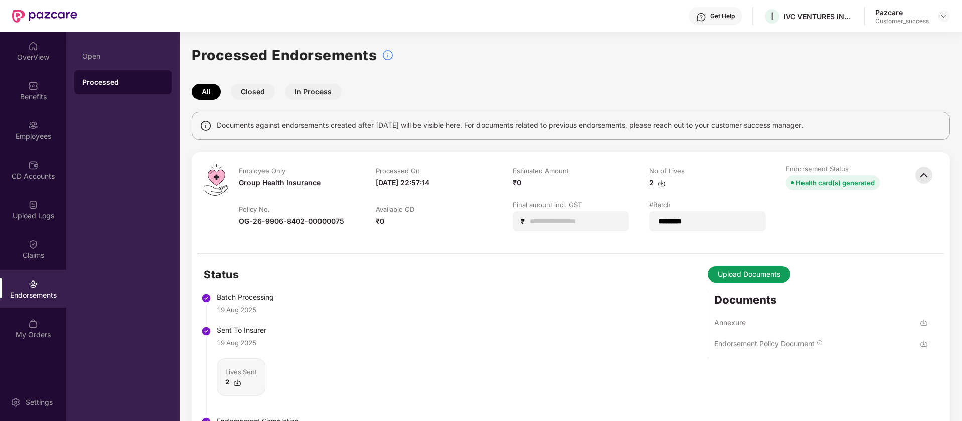
click at [928, 175] on img at bounding box center [924, 175] width 22 height 22
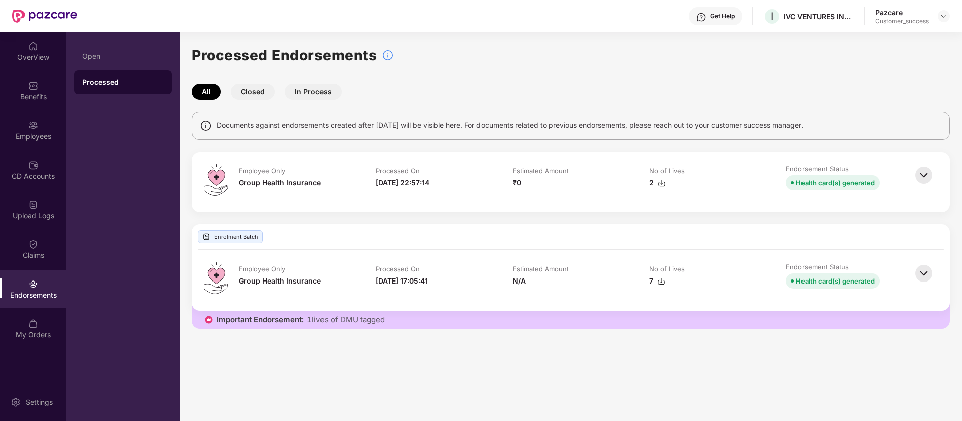
click at [928, 175] on img at bounding box center [924, 175] width 22 height 22
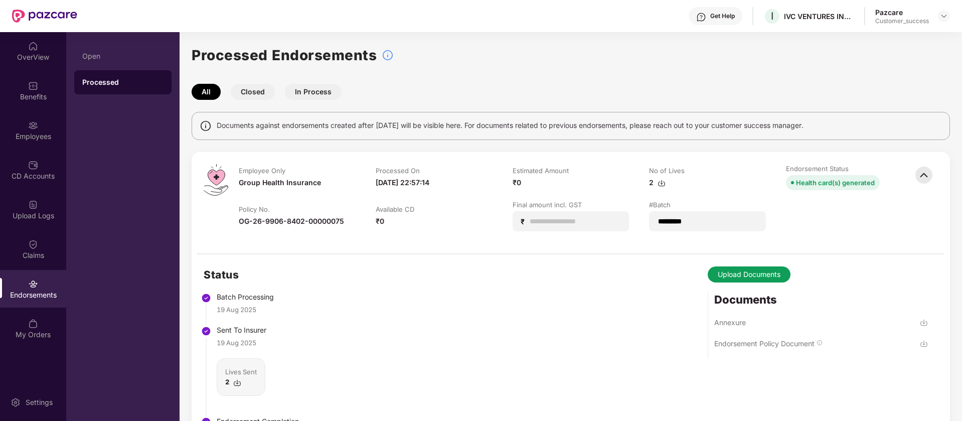
click at [928, 175] on img at bounding box center [924, 175] width 22 height 22
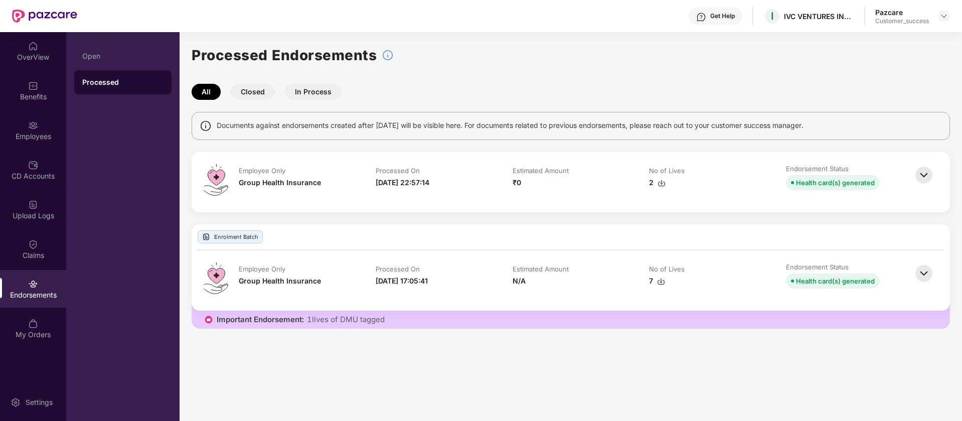
click at [922, 176] on img at bounding box center [924, 175] width 22 height 22
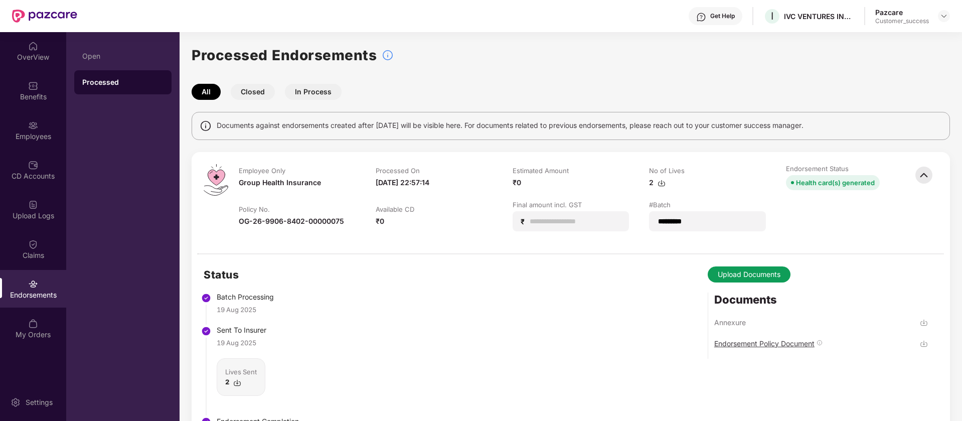
click at [764, 345] on div "Endorsement Policy Document" at bounding box center [764, 344] width 100 height 10
click at [32, 308] on div "OverView Benefits Employees CD Accounts Upload Logs Claims Endorsements My Orde…" at bounding box center [33, 190] width 66 height 317
click at [36, 281] on img at bounding box center [33, 284] width 10 height 10
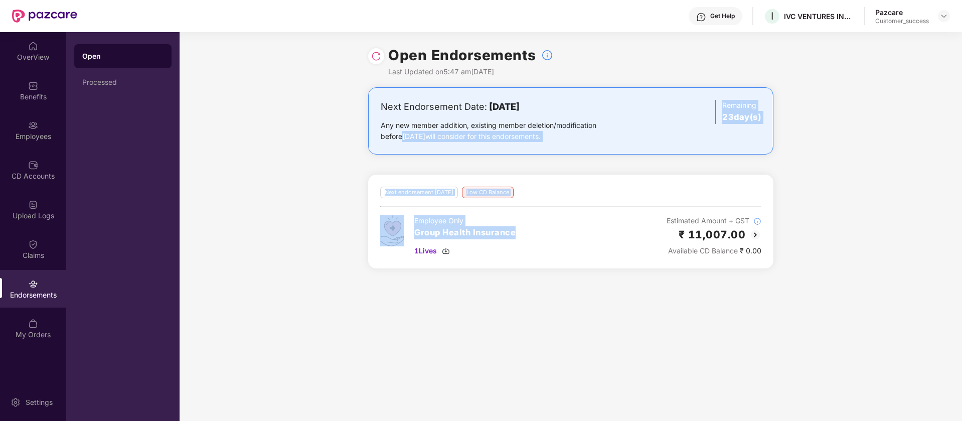
drag, startPoint x: 514, startPoint y: 257, endPoint x: 336, endPoint y: 138, distance: 213.7
click at [336, 138] on div "Next Endorsement Date: [DATE] Any new member addition, existing member deletion…" at bounding box center [571, 183] width 783 height 193
drag, startPoint x: 374, startPoint y: 127, endPoint x: 546, endPoint y: 304, distance: 246.5
click at [546, 304] on div "Open Endorsements Last Updated on 5:47 am[DATE] Next Endorsement Date: [DATE] A…" at bounding box center [571, 226] width 783 height 389
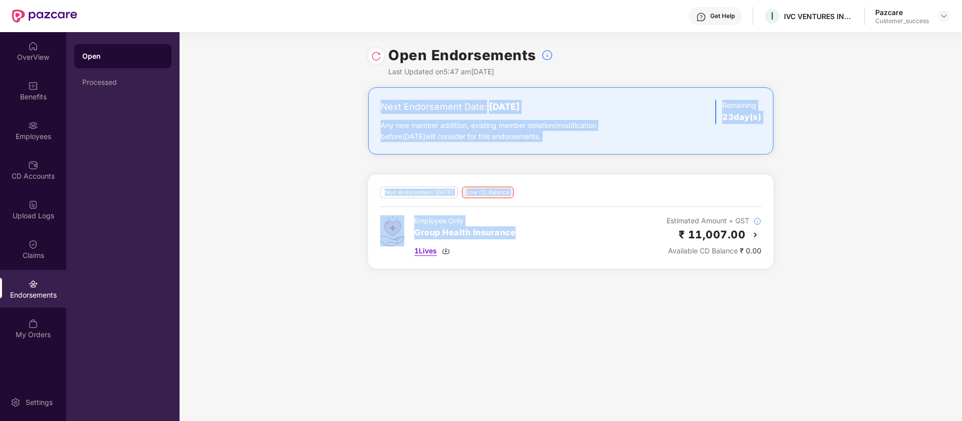
drag, startPoint x: 546, startPoint y: 304, endPoint x: 438, endPoint y: 251, distance: 120.0
click at [546, 303] on div "Open Endorsements Last Updated on 5:47 am[DATE] Next Endorsement Date: [DATE] A…" at bounding box center [571, 226] width 783 height 389
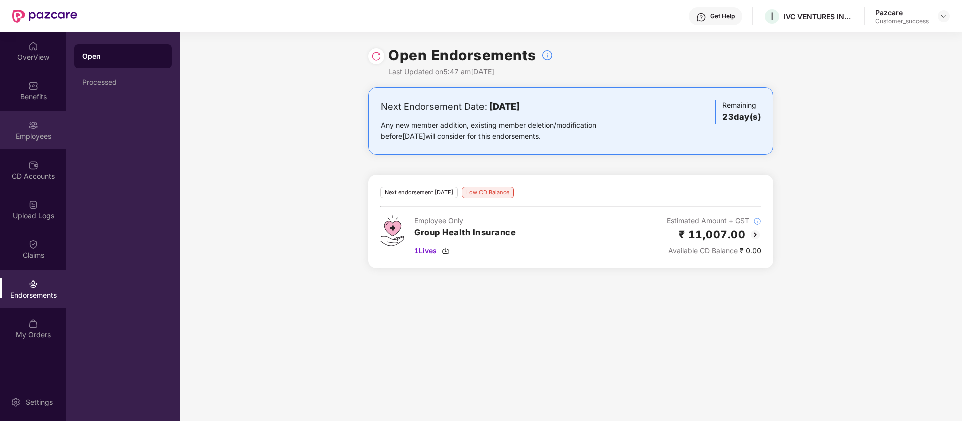
click at [29, 114] on div "Employees" at bounding box center [33, 130] width 66 height 38
